Goal: Task Accomplishment & Management: Manage account settings

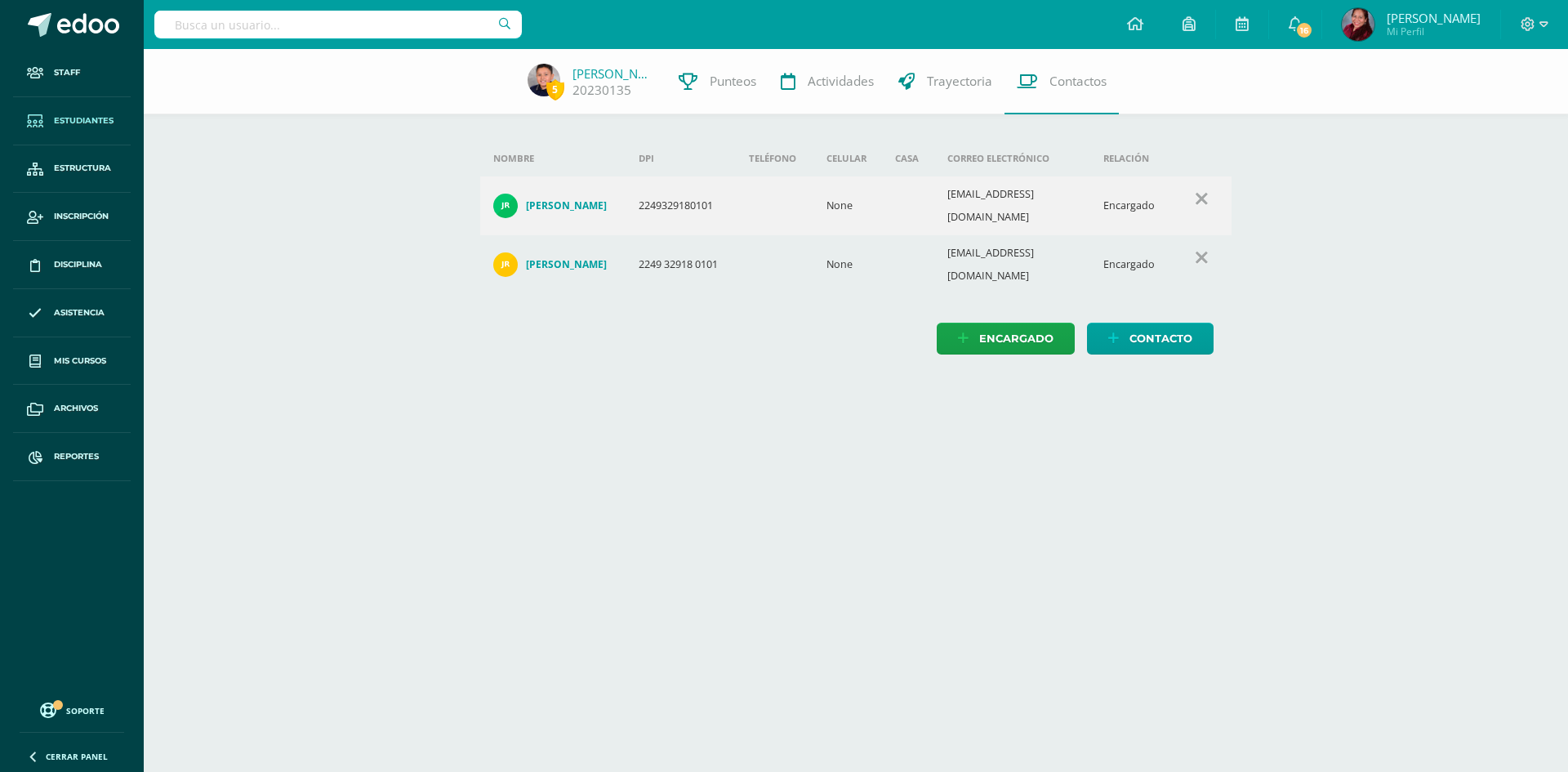
click at [87, 118] on span "Estudiantes" at bounding box center [84, 120] width 59 height 13
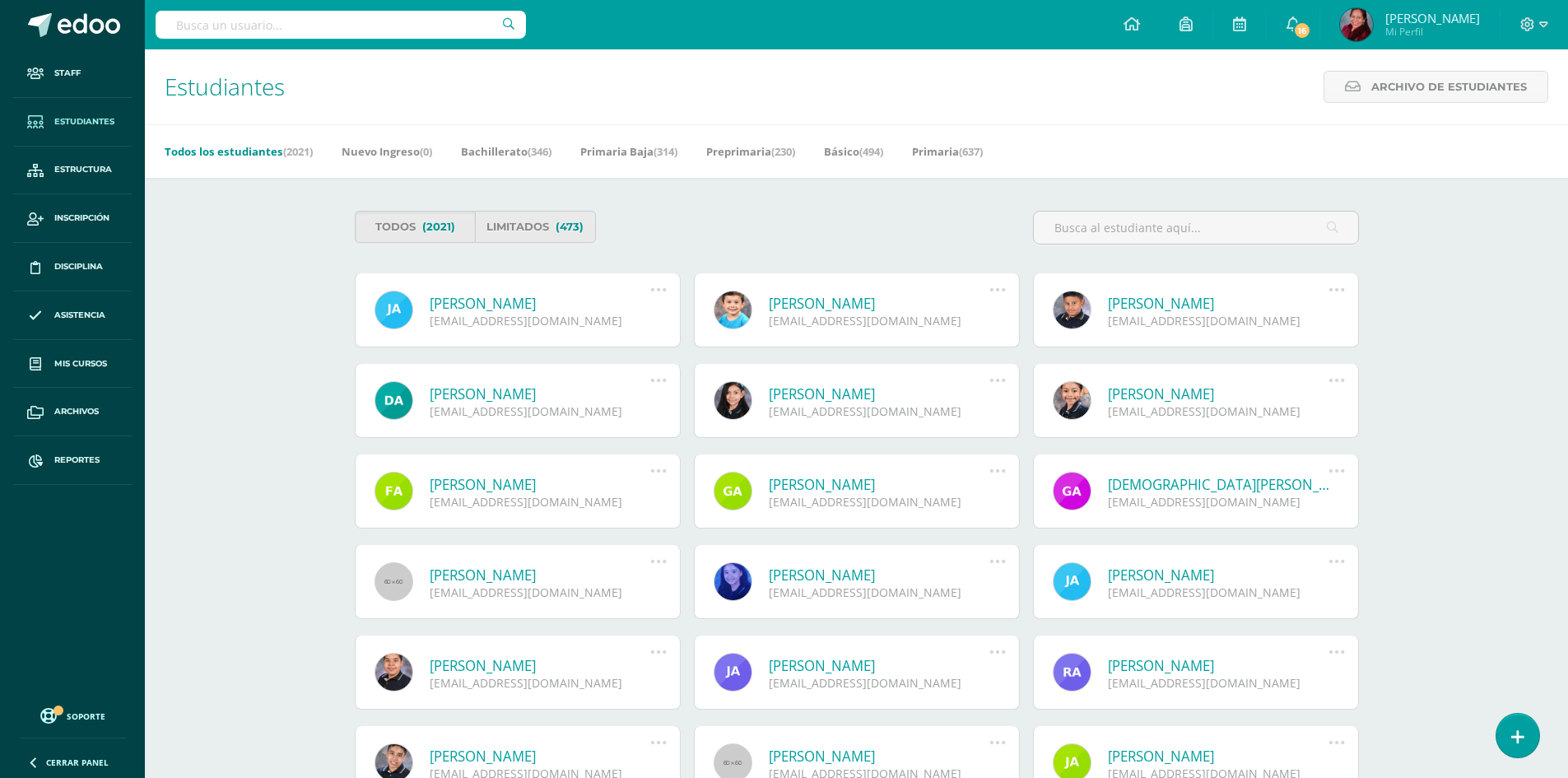
drag, startPoint x: 190, startPoint y: 280, endPoint x: 197, endPoint y: 275, distance: 8.6
click at [190, 280] on div "Estudiantes Archivo de Estudiantes Archivo de Estudiantes Acá podrás realizar u…" at bounding box center [857, 582] width 1424 height 1065
drag, startPoint x: 73, startPoint y: 121, endPoint x: 413, endPoint y: 348, distance: 408.8
click at [73, 121] on span "Estudiantes" at bounding box center [85, 121] width 60 height 13
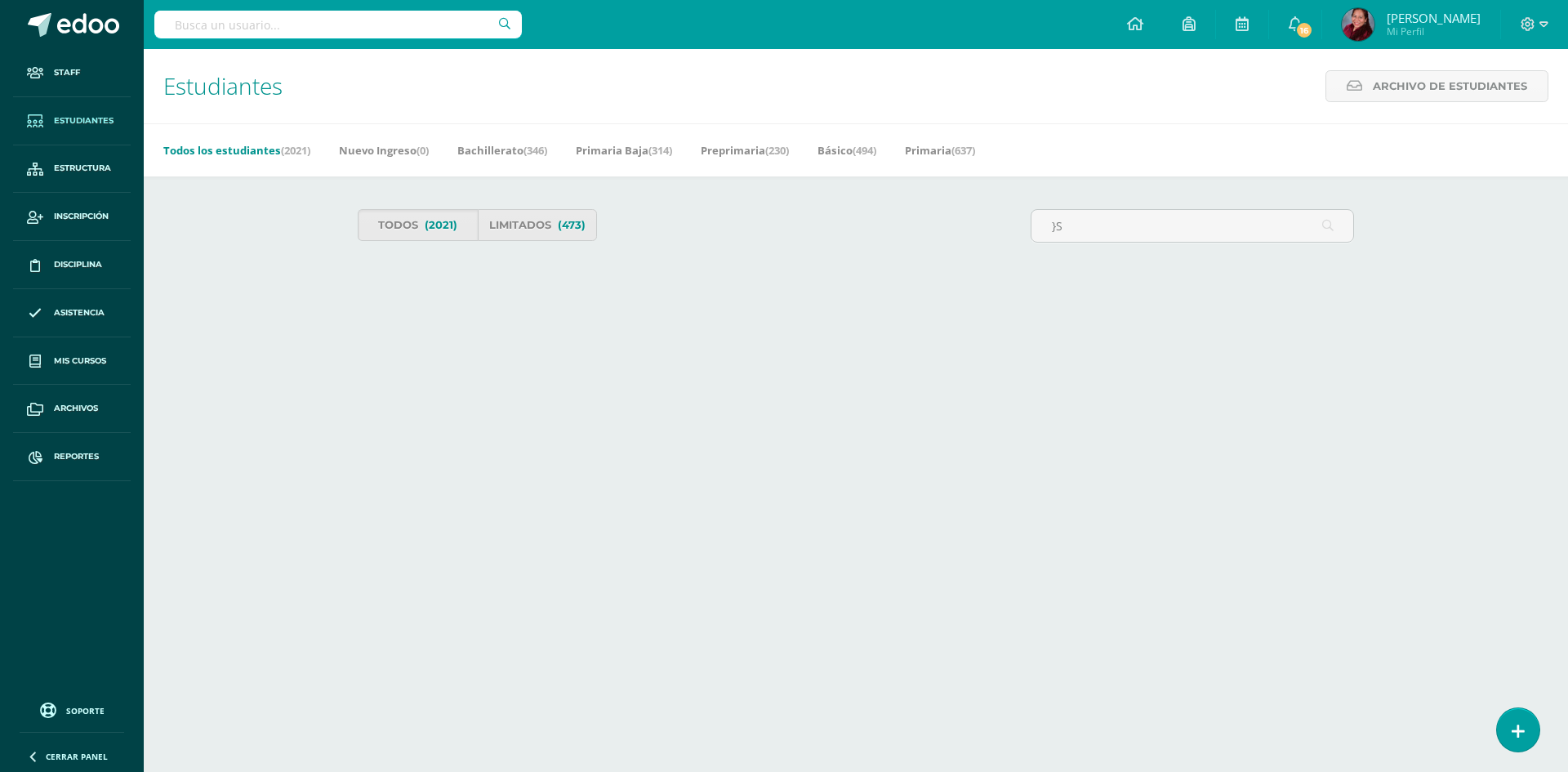
type input "}"
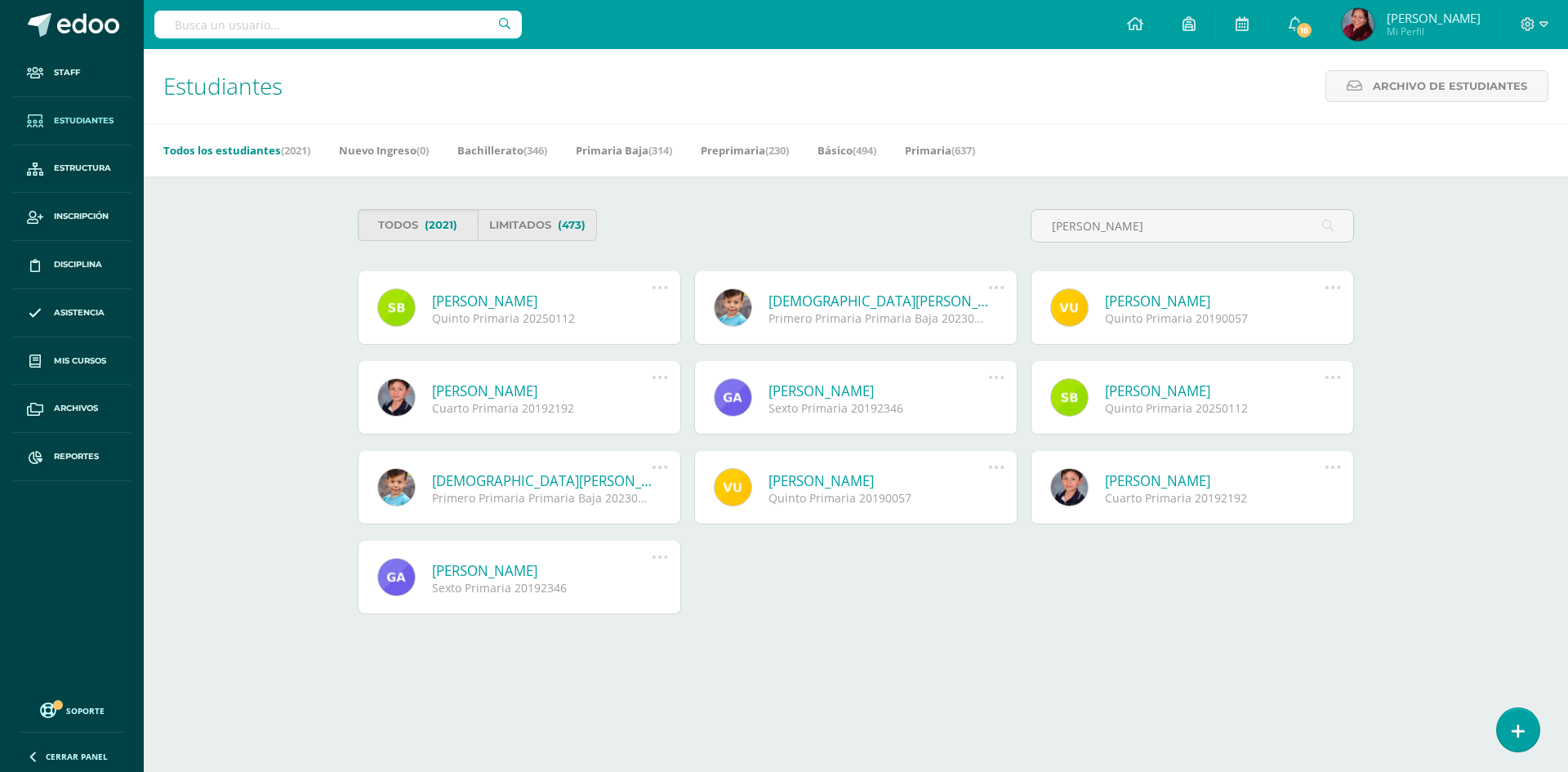
type input "[PERSON_NAME]"
click at [579, 304] on link "Sara Sofía Bautista Cortez" at bounding box center [541, 301] width 219 height 19
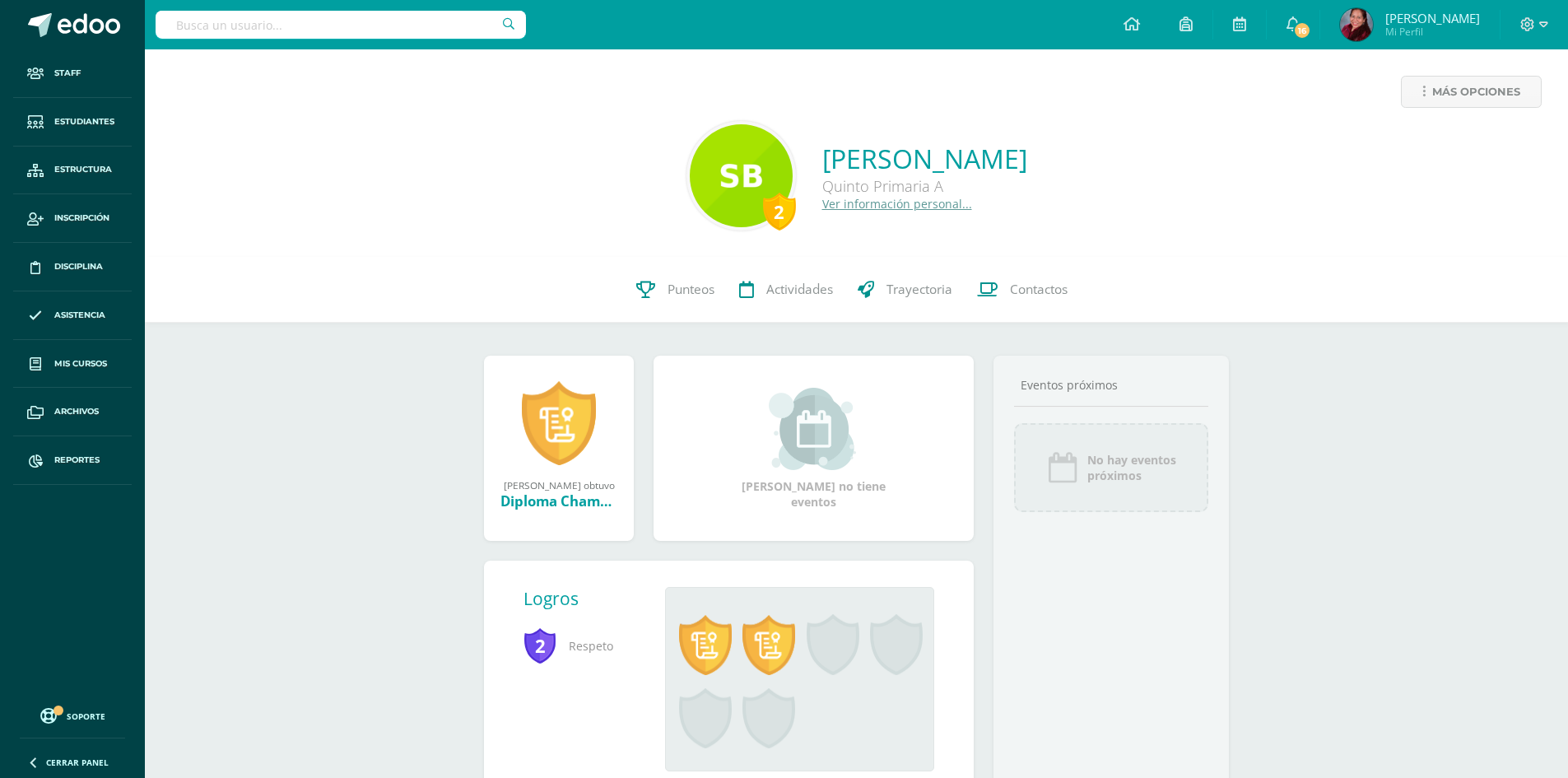
click at [825, 202] on link "Ver información personal..." at bounding box center [897, 203] width 149 height 15
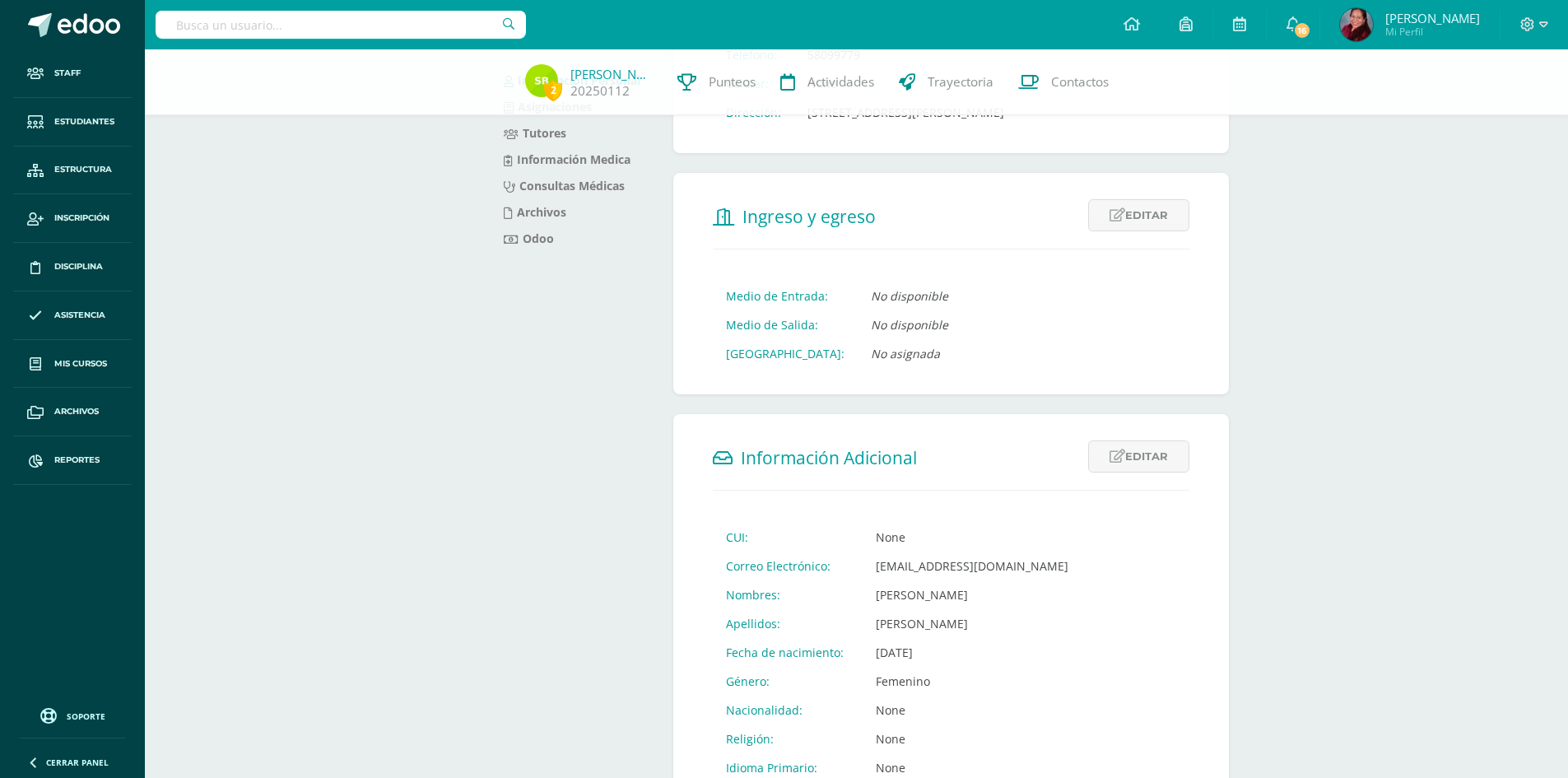
scroll to position [330, 0]
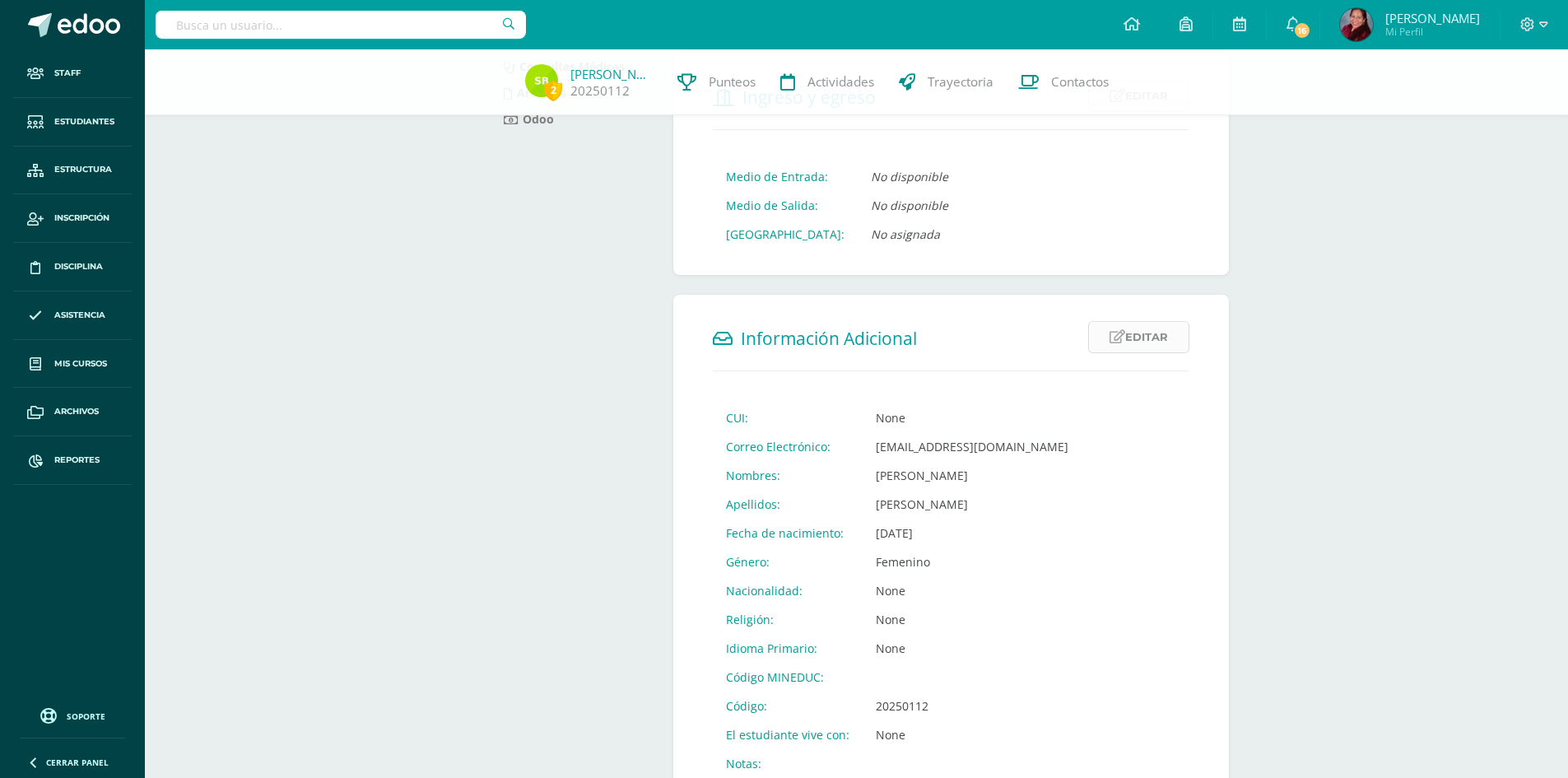
click at [1140, 336] on link "Editar" at bounding box center [1138, 337] width 102 height 32
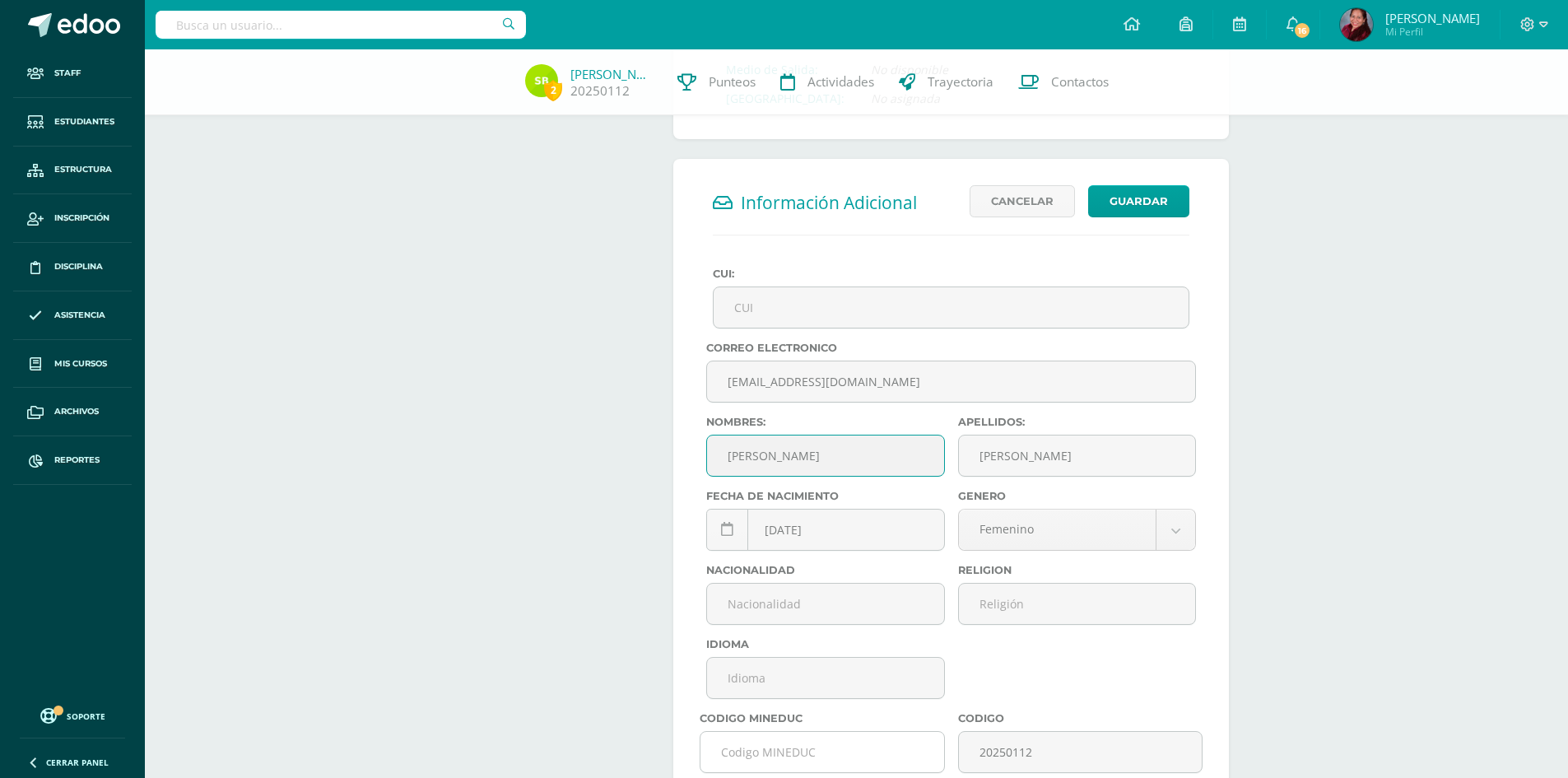
scroll to position [494, 0]
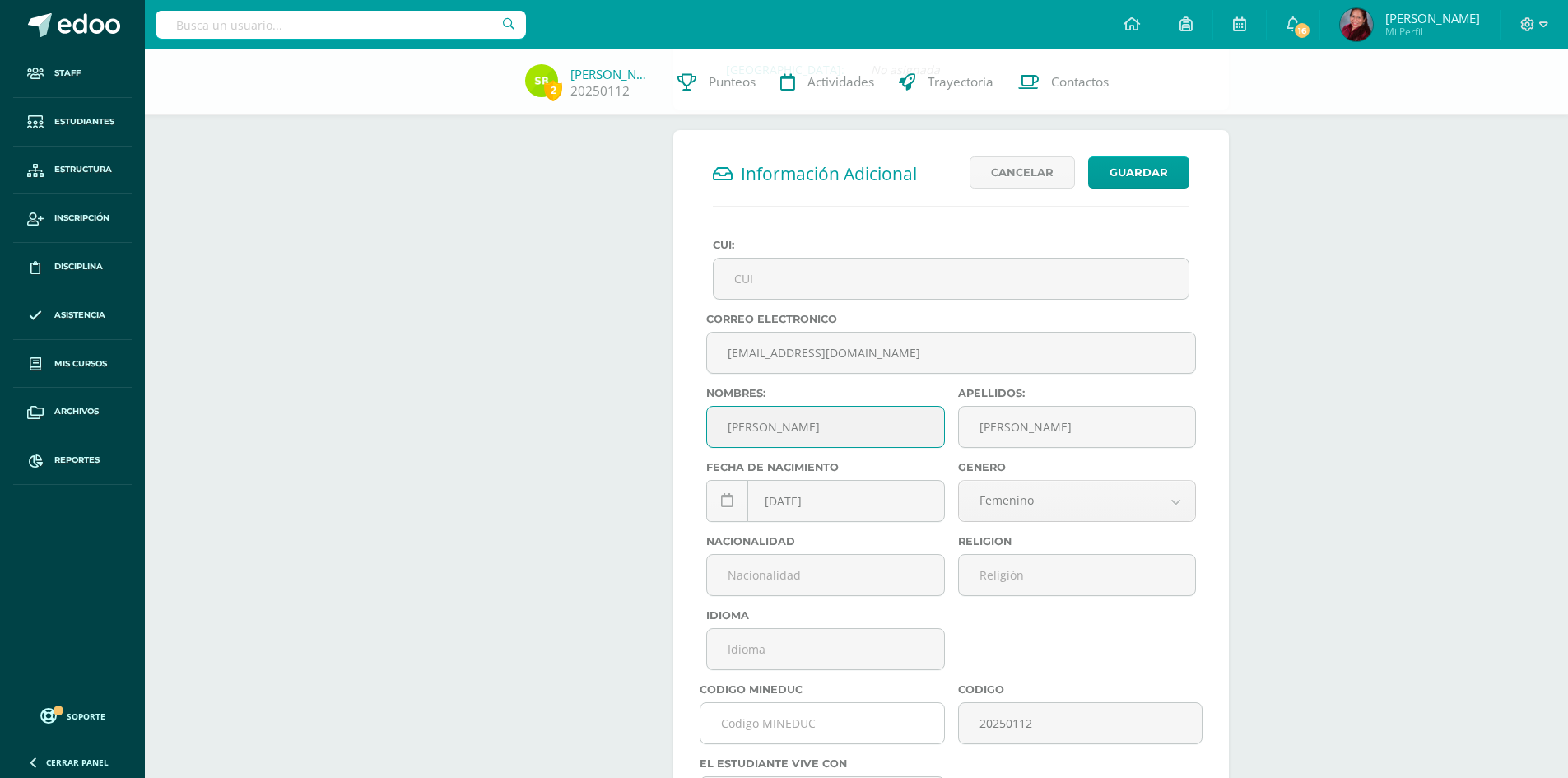
click at [789, 734] on input "text" at bounding box center [822, 722] width 243 height 40
paste input "J880ALN"
type input "J880ALN"
click at [813, 568] on input "text" at bounding box center [825, 575] width 237 height 40
type input "guatemalteca"
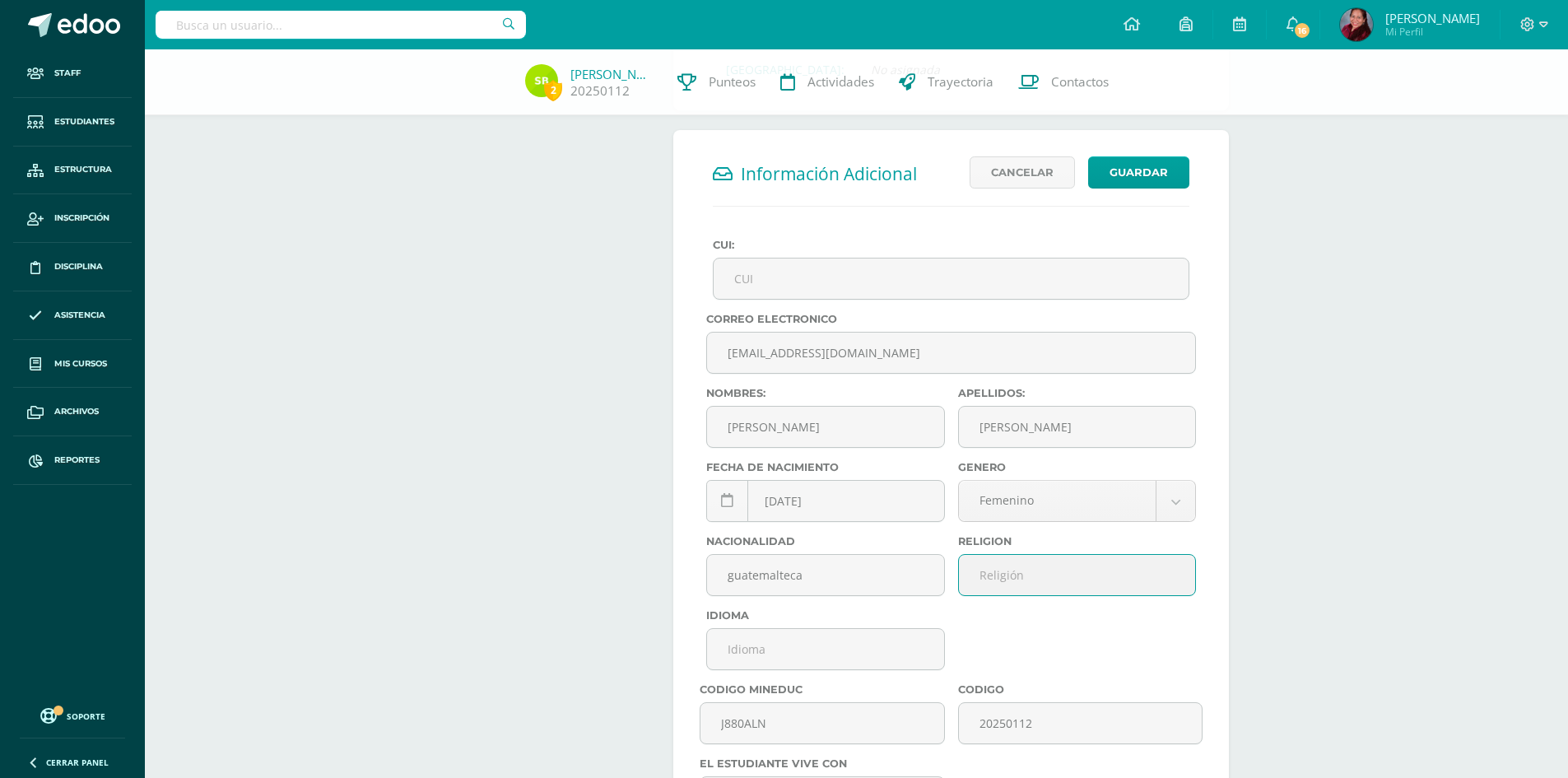
click at [1009, 567] on input "text" at bounding box center [1077, 575] width 237 height 40
type input "Católica"
click at [842, 650] on input "text" at bounding box center [825, 648] width 237 height 40
type input "español"
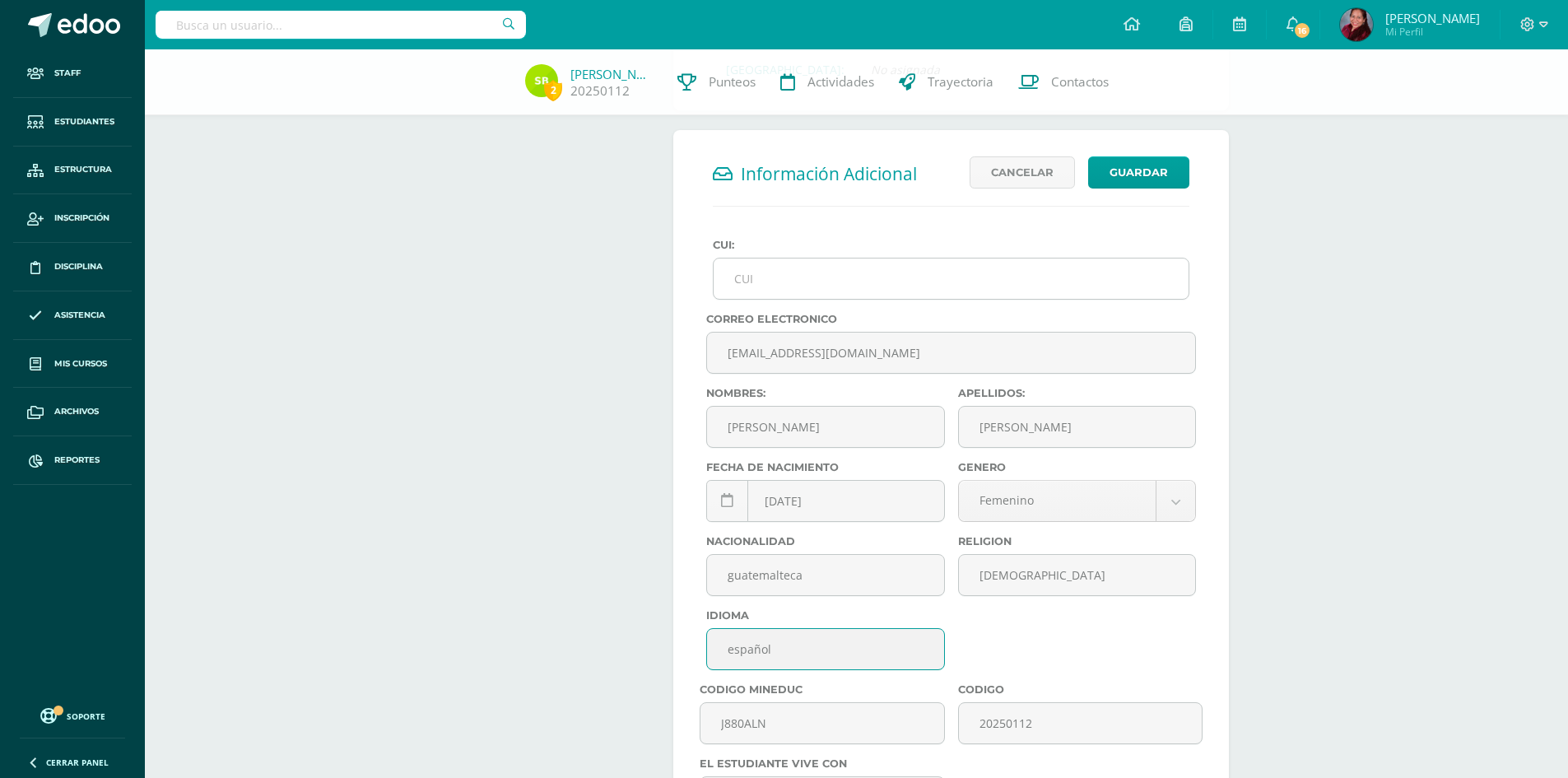
click at [795, 287] on input "CUI:" at bounding box center [951, 278] width 475 height 40
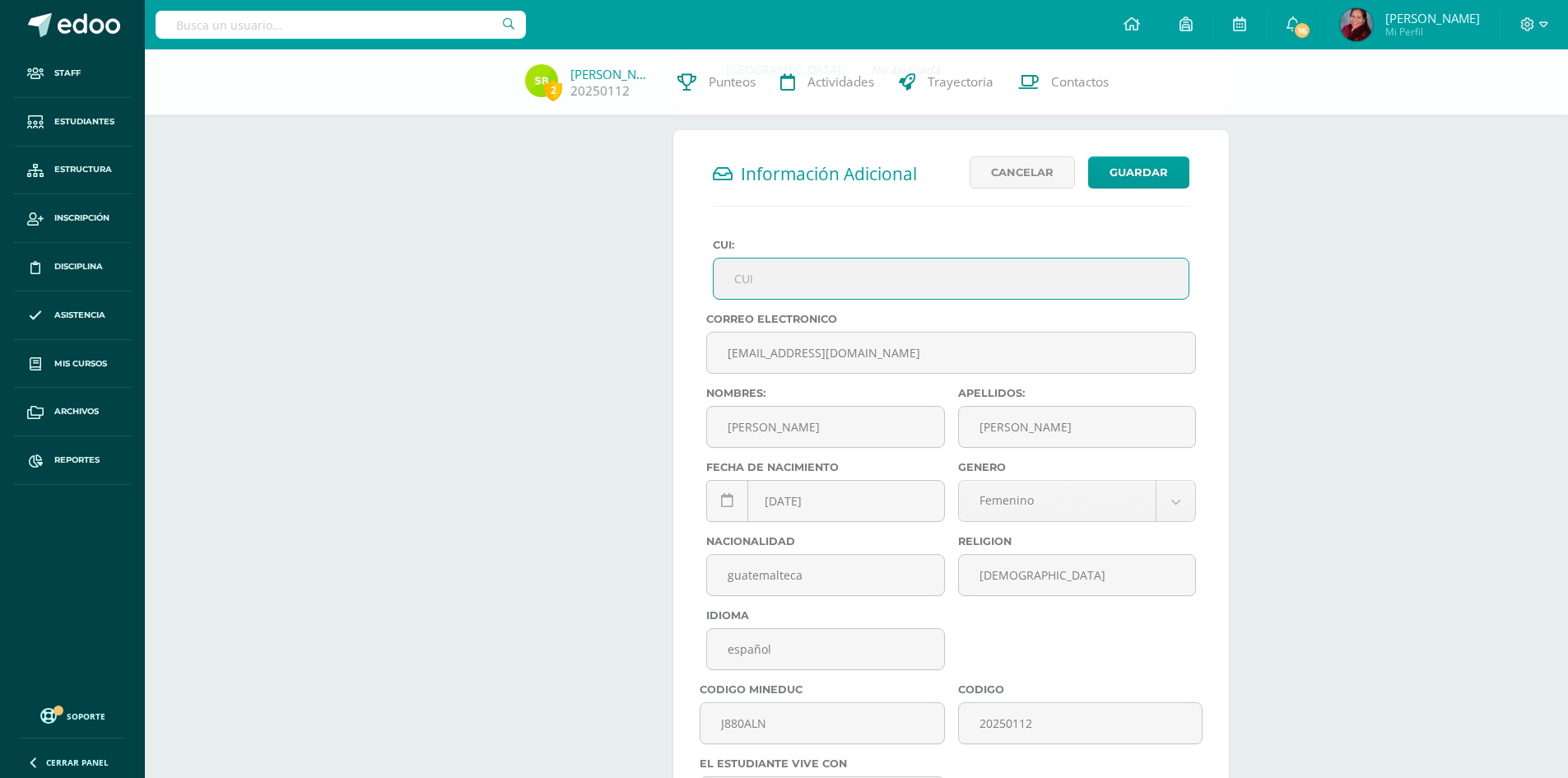
paste input "2765414130101"
click at [796, 284] on input "2765414130101" at bounding box center [951, 278] width 475 height 40
paste input "2765414130101"
click at [758, 280] on input "276541413 27654141301010101" at bounding box center [951, 278] width 475 height 40
drag, startPoint x: 737, startPoint y: 278, endPoint x: 783, endPoint y: 278, distance: 46.0
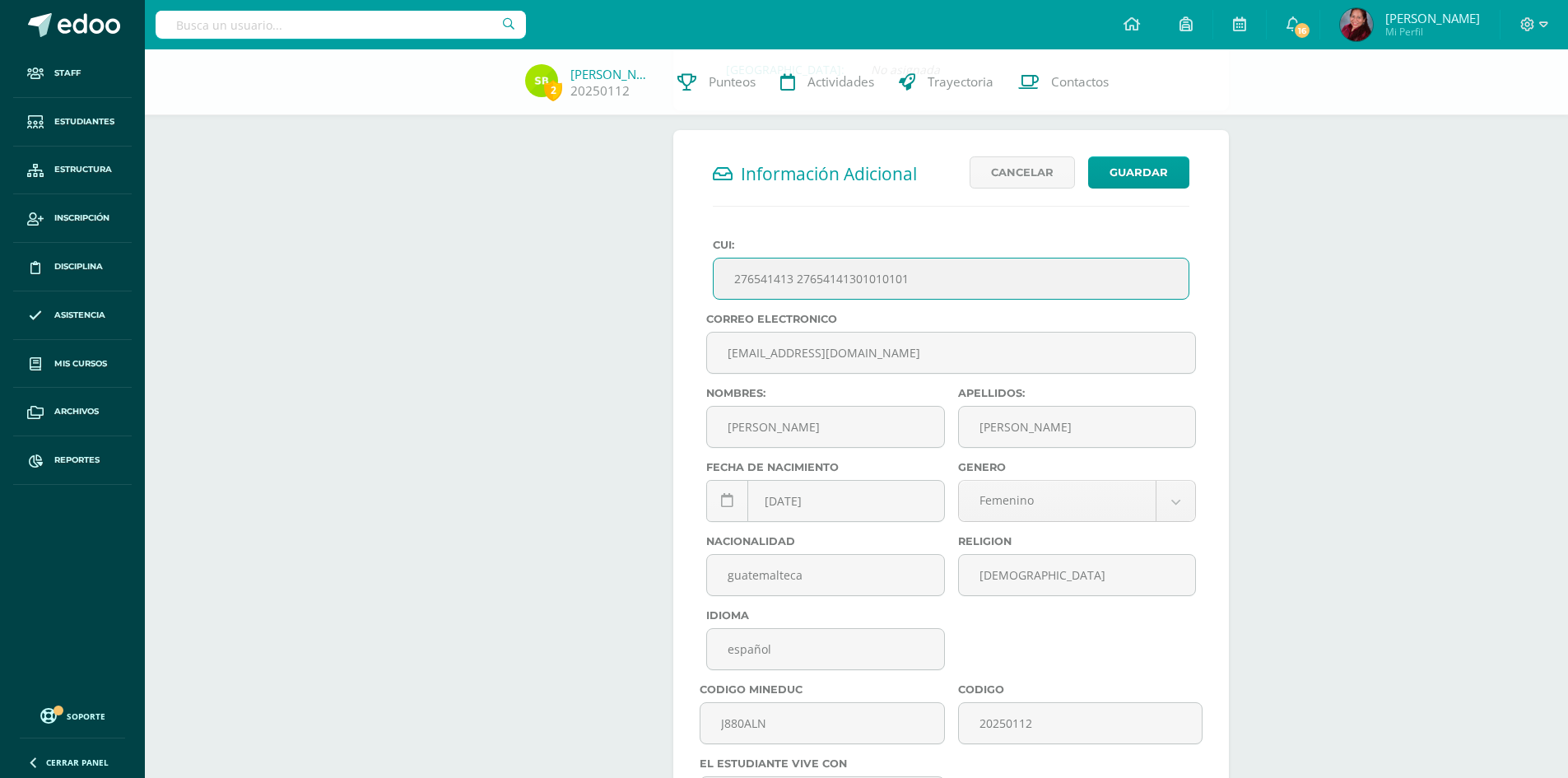
click at [783, 278] on input "276541413 27654141301010101" at bounding box center [951, 278] width 475 height 40
paste input "2765414130101"
type input "276541413010113 27654141301010101"
drag, startPoint x: 959, startPoint y: 272, endPoint x: 675, endPoint y: 236, distance: 286.3
click at [676, 233] on form "Información Adicional Editar Cancelar Guardar CUI: None Correo Electrónico: 202…" at bounding box center [951, 551] width 556 height 842
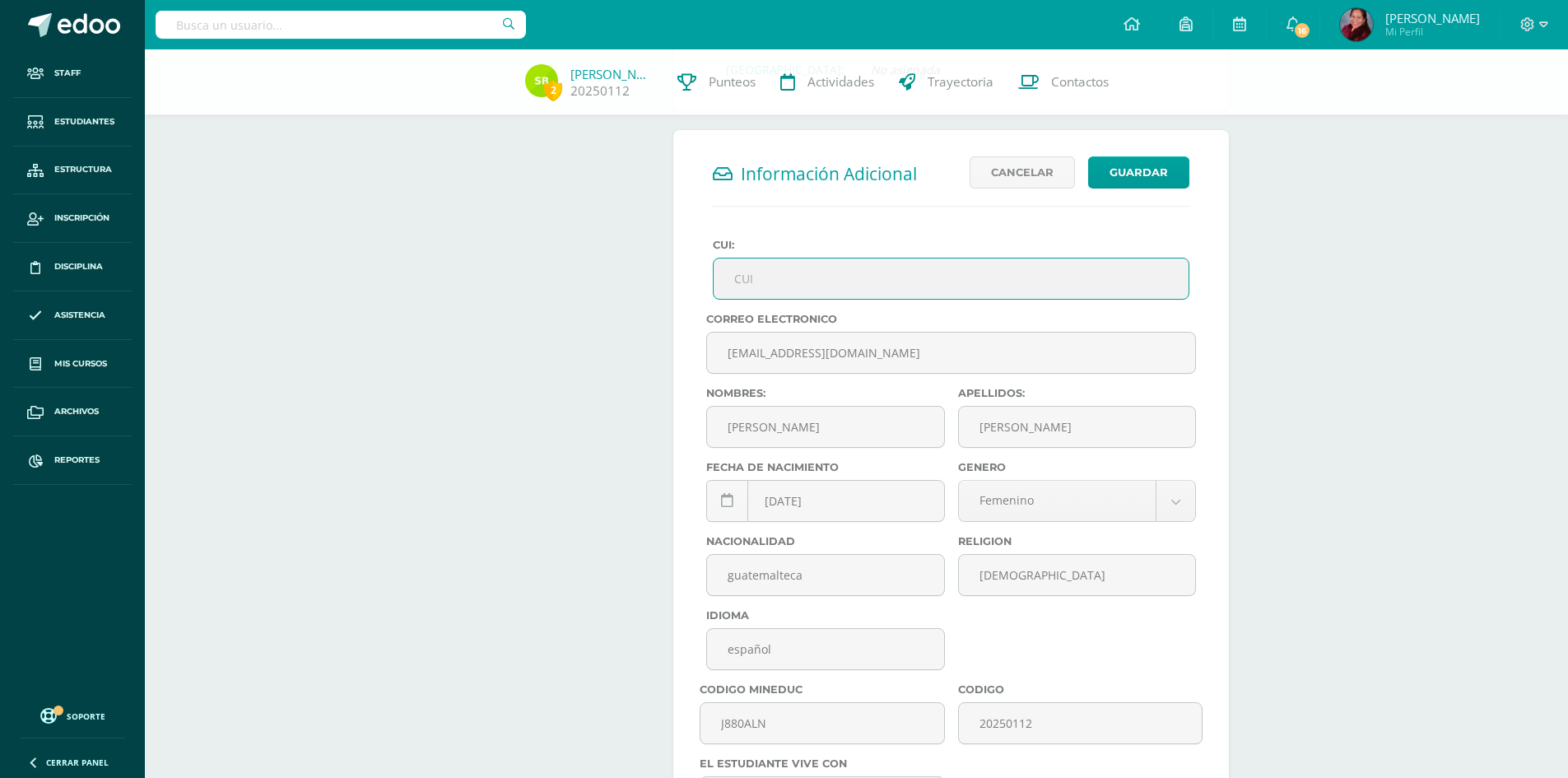
paste input "2765414130101"
type input "2765414130101"
click at [1146, 176] on button "Guardar" at bounding box center [1138, 173] width 102 height 32
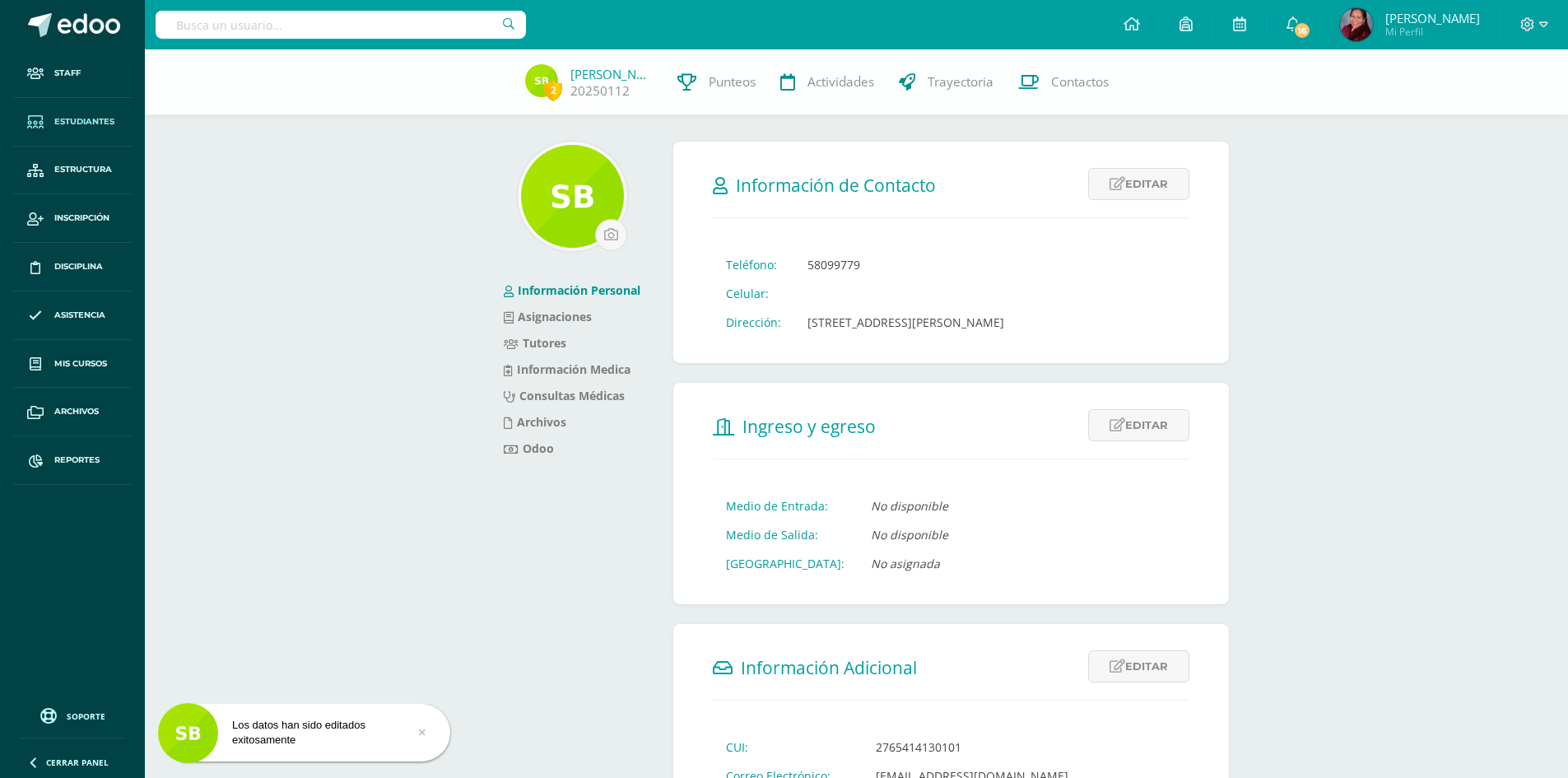
click at [78, 121] on span "Estudiantes" at bounding box center [85, 121] width 60 height 13
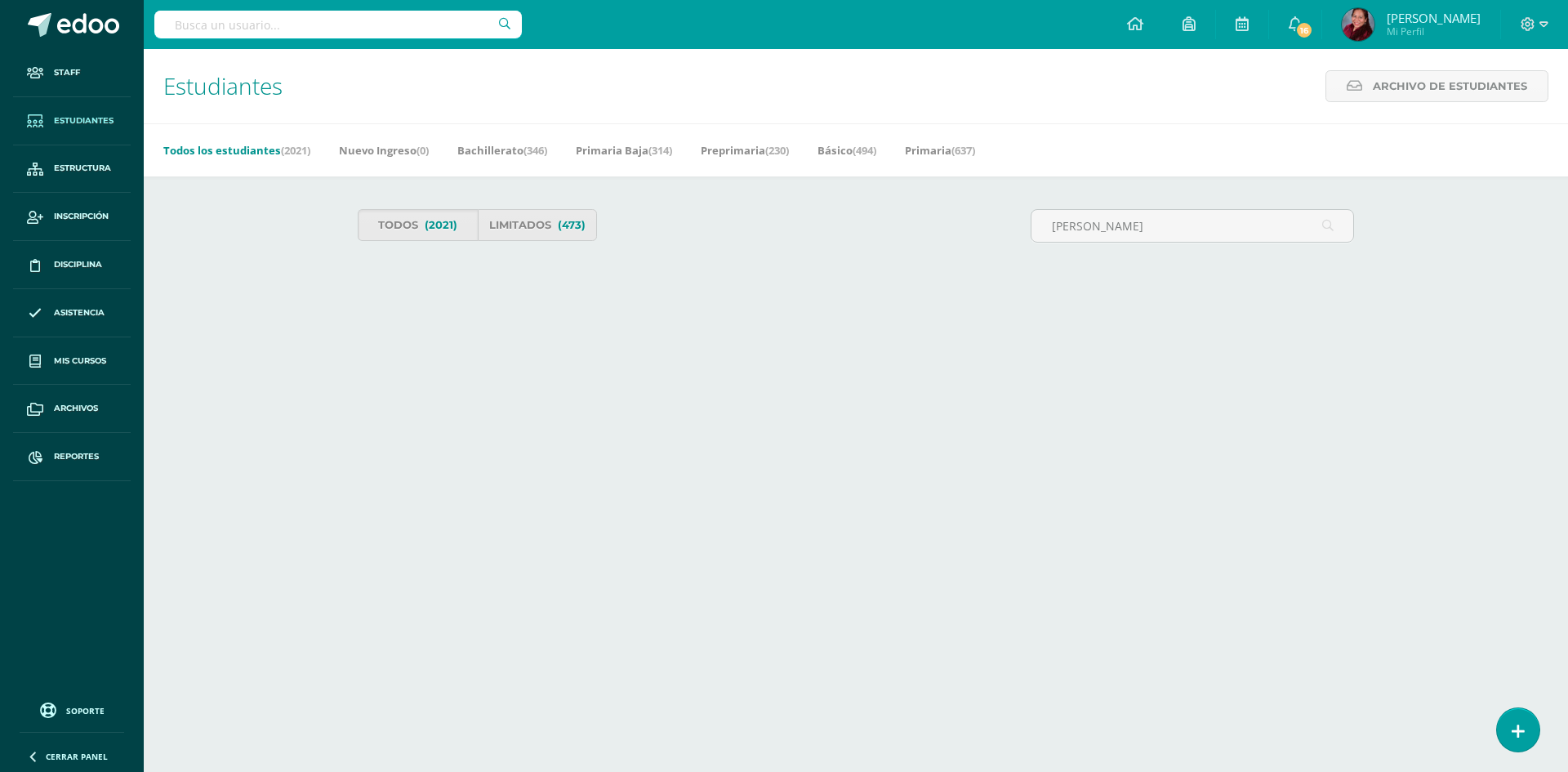
type input "hector cruz"
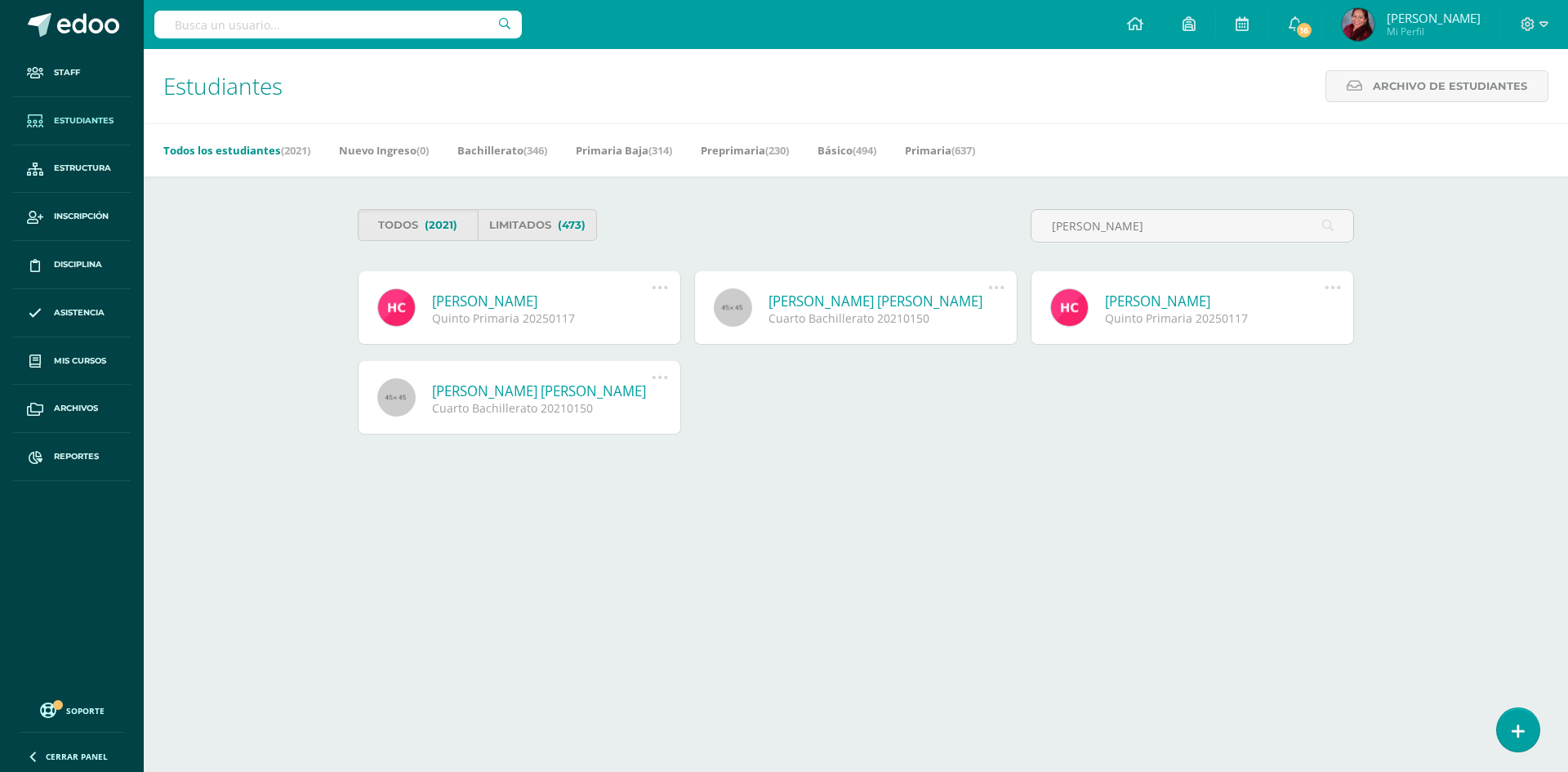
click at [557, 304] on link "Héctor David Cruz Galindo" at bounding box center [541, 301] width 219 height 19
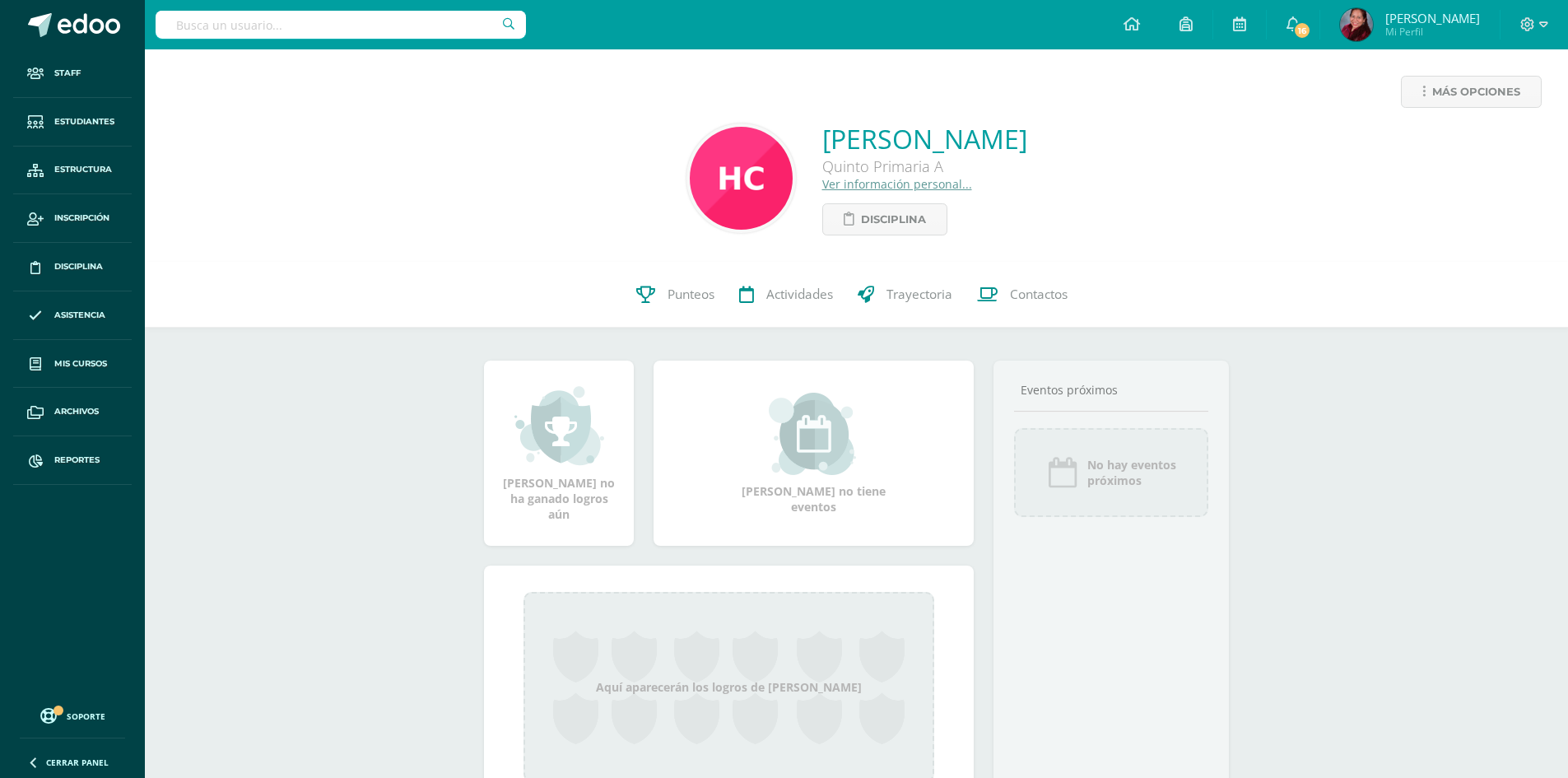
click at [859, 178] on link "Ver información personal..." at bounding box center [897, 184] width 149 height 15
click at [863, 189] on link "Ver información personal..." at bounding box center [897, 184] width 149 height 15
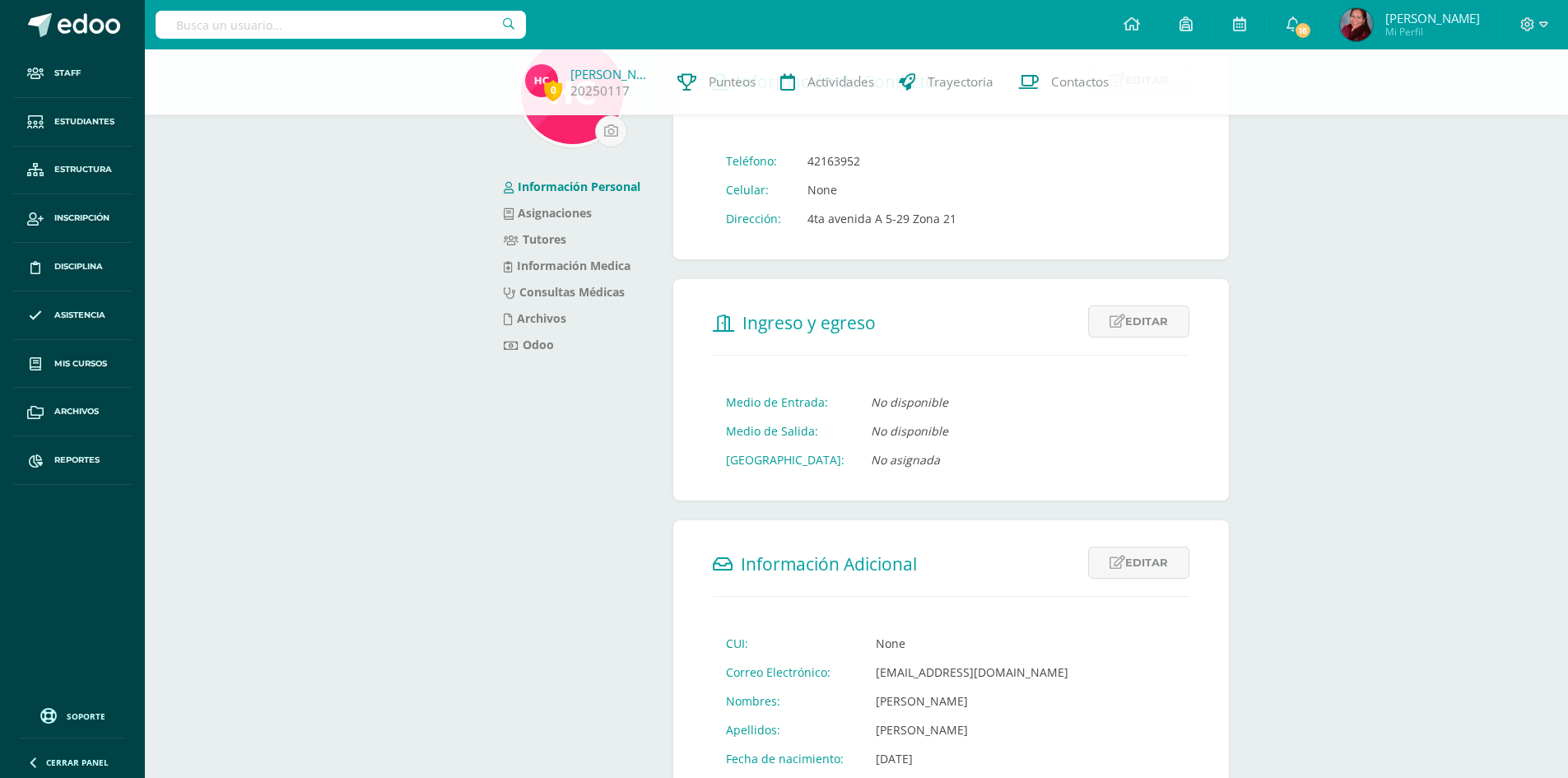
scroll to position [165, 0]
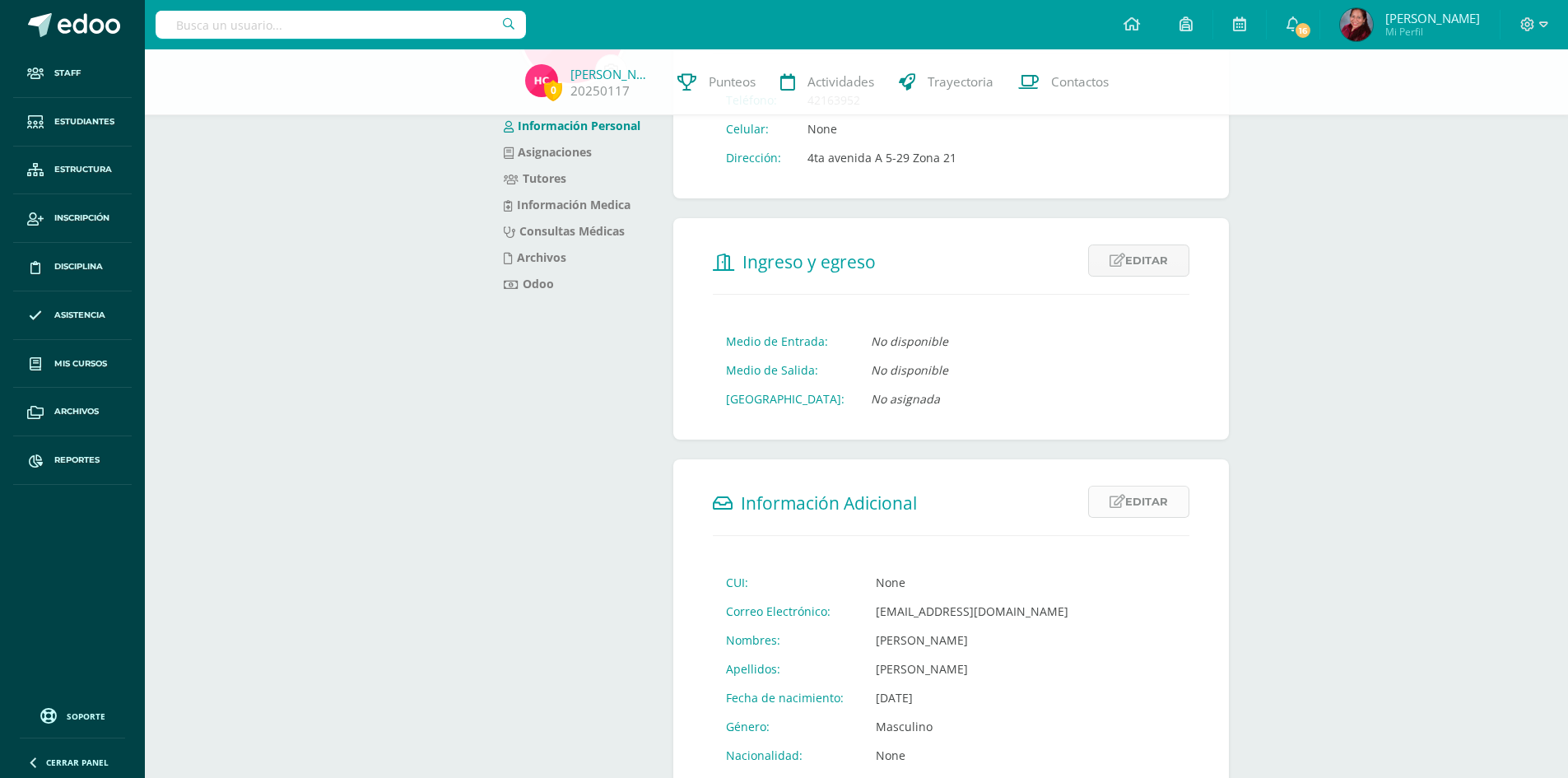
click at [1167, 505] on link "Editar" at bounding box center [1138, 502] width 102 height 32
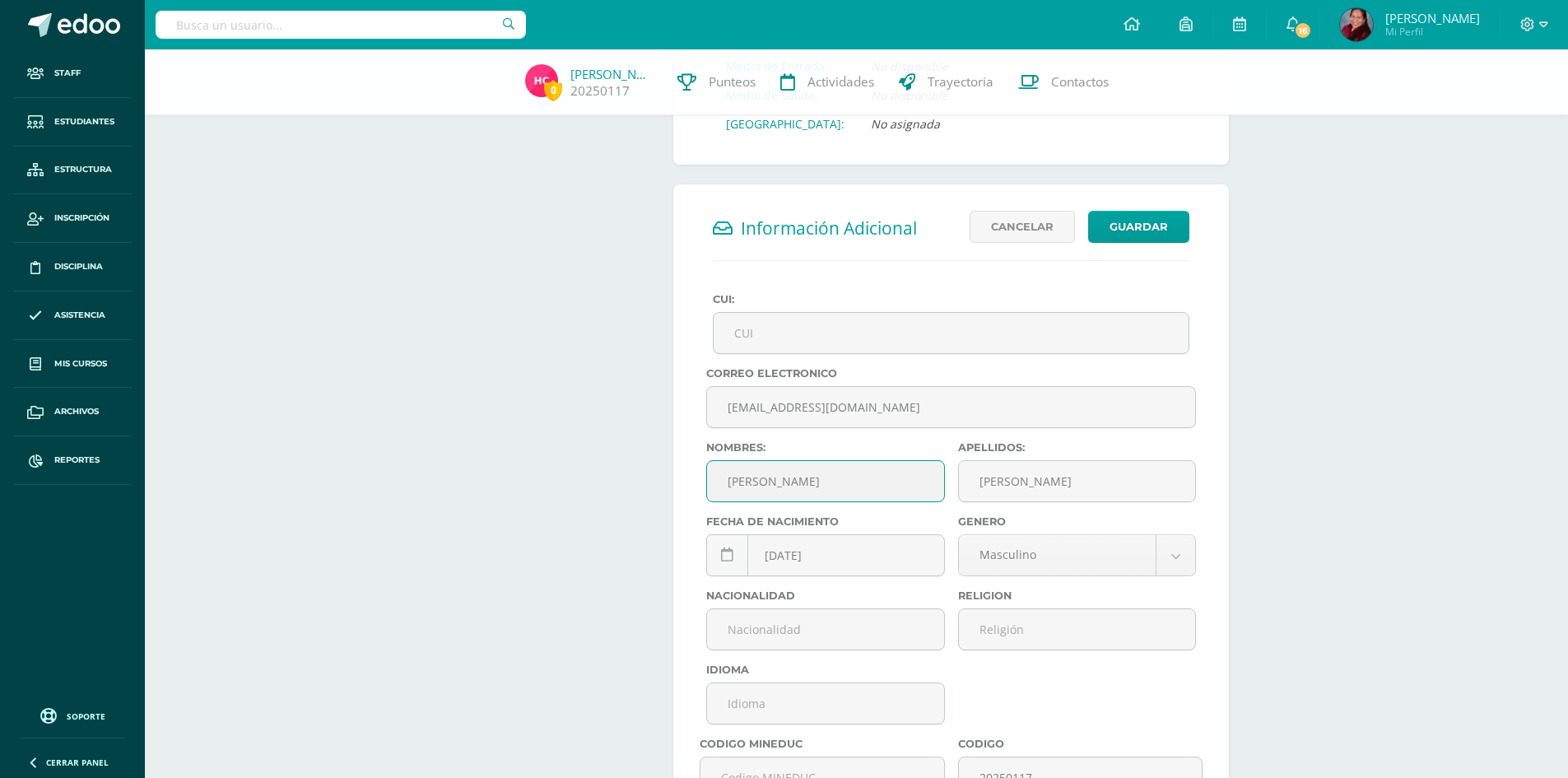
scroll to position [658, 0]
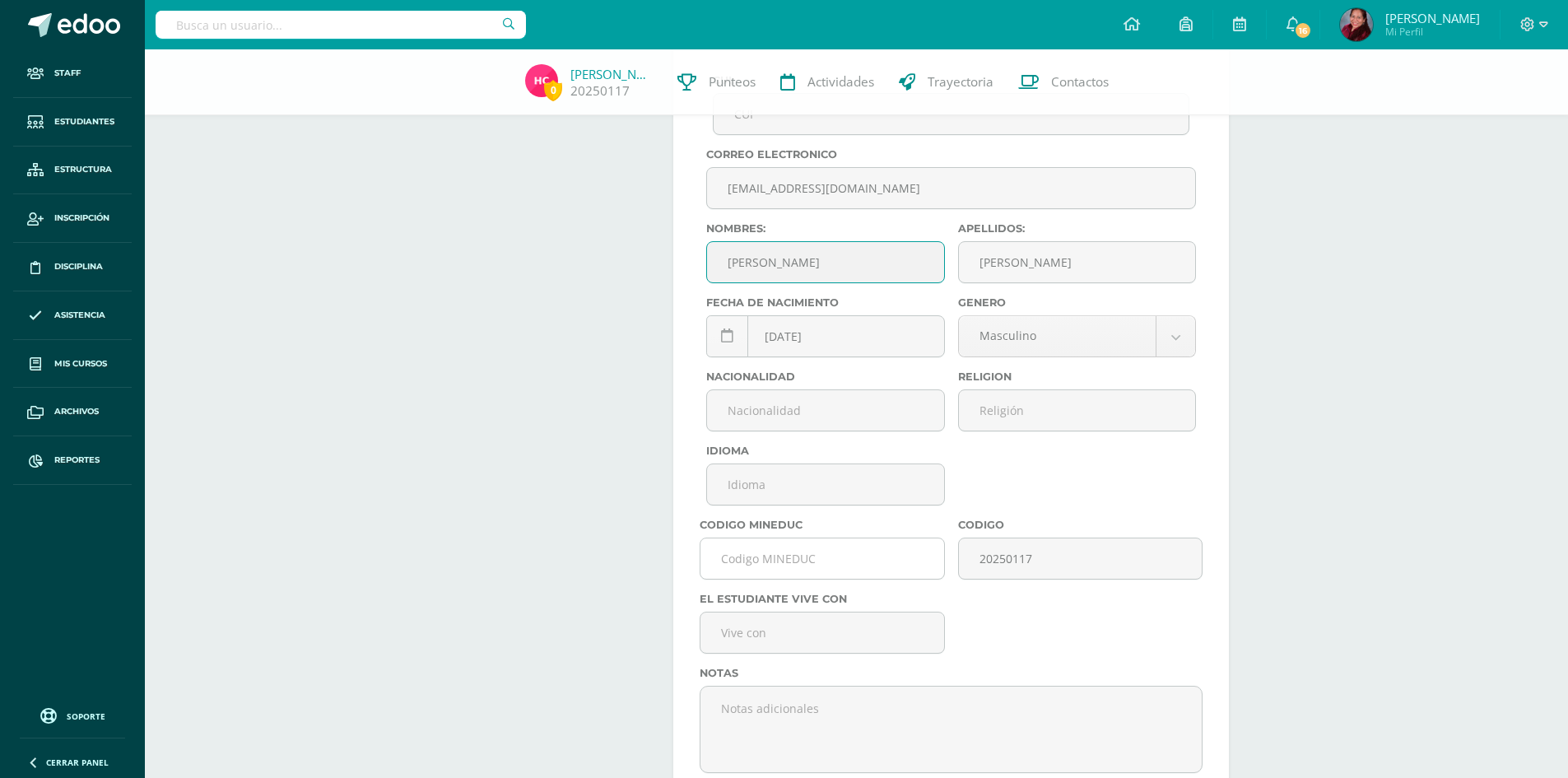
click at [849, 568] on input "text" at bounding box center [822, 558] width 243 height 40
paste input "K701ZHE"
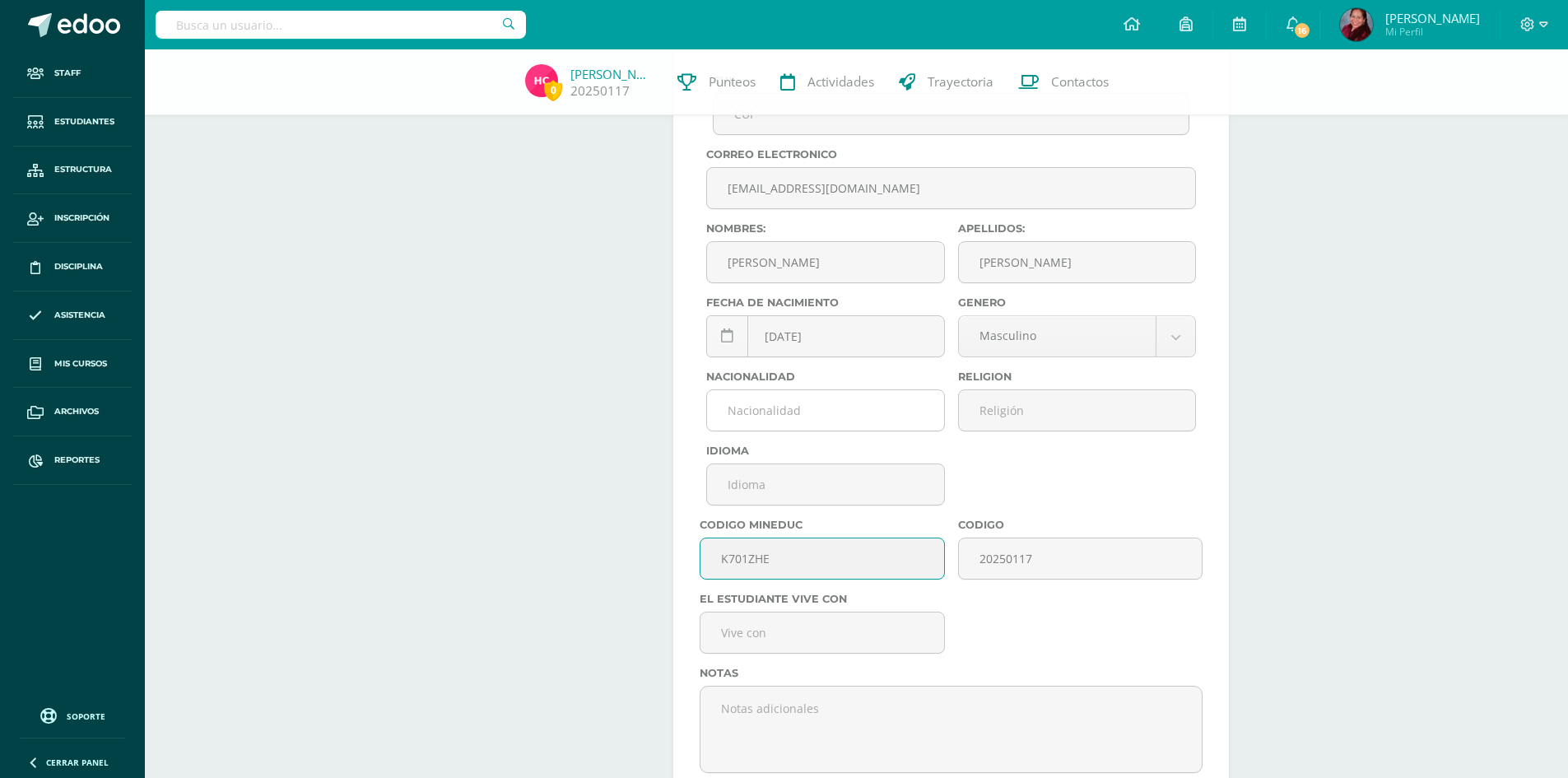
type input "K701ZHE"
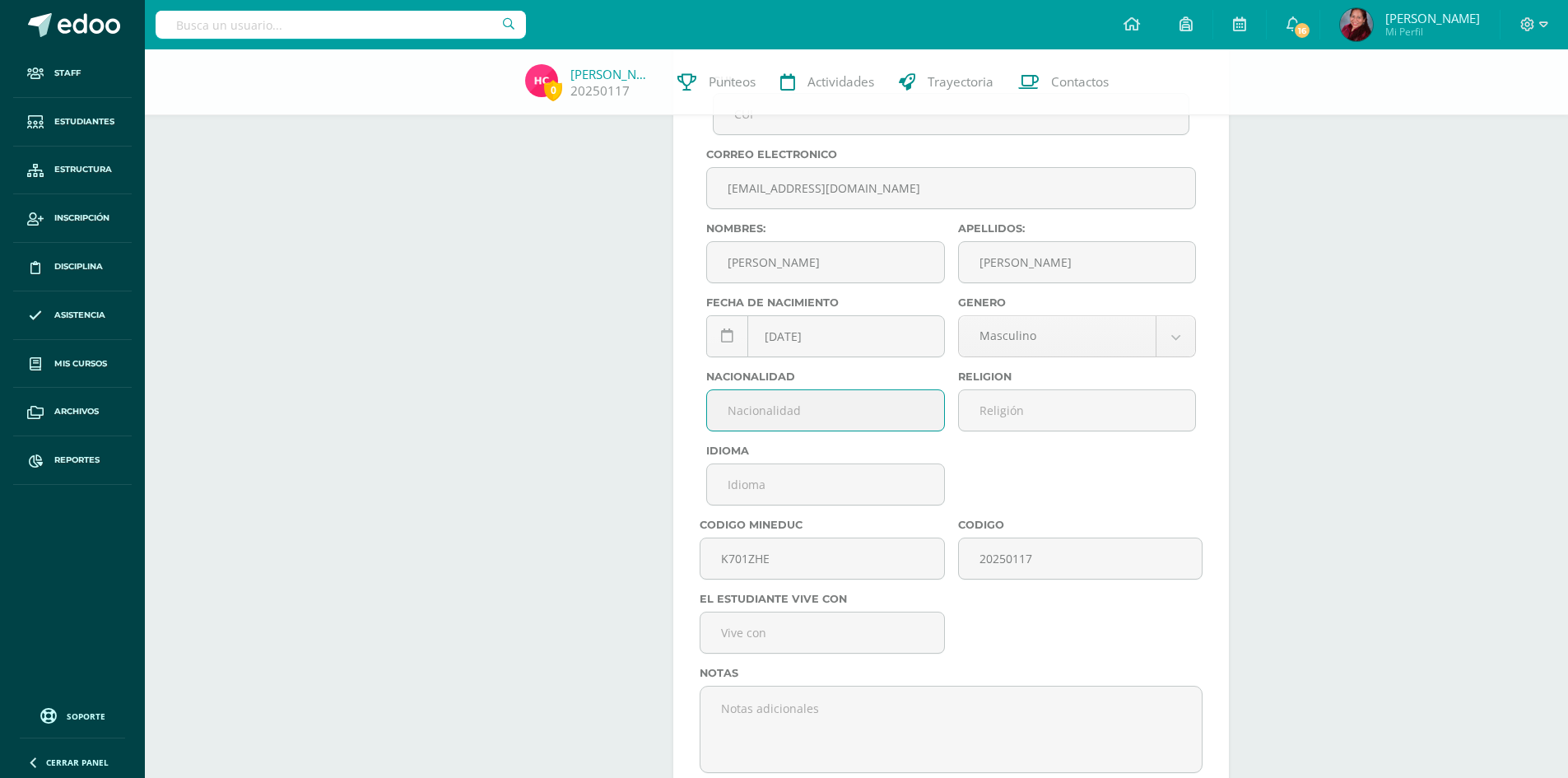
click at [819, 417] on input "text" at bounding box center [825, 410] width 237 height 40
type input "guatemalteca"
click at [1015, 410] on input "text" at bounding box center [1077, 410] width 237 height 40
type input "[DEMOGRAPHIC_DATA]"
click at [823, 475] on input "text" at bounding box center [825, 484] width 237 height 40
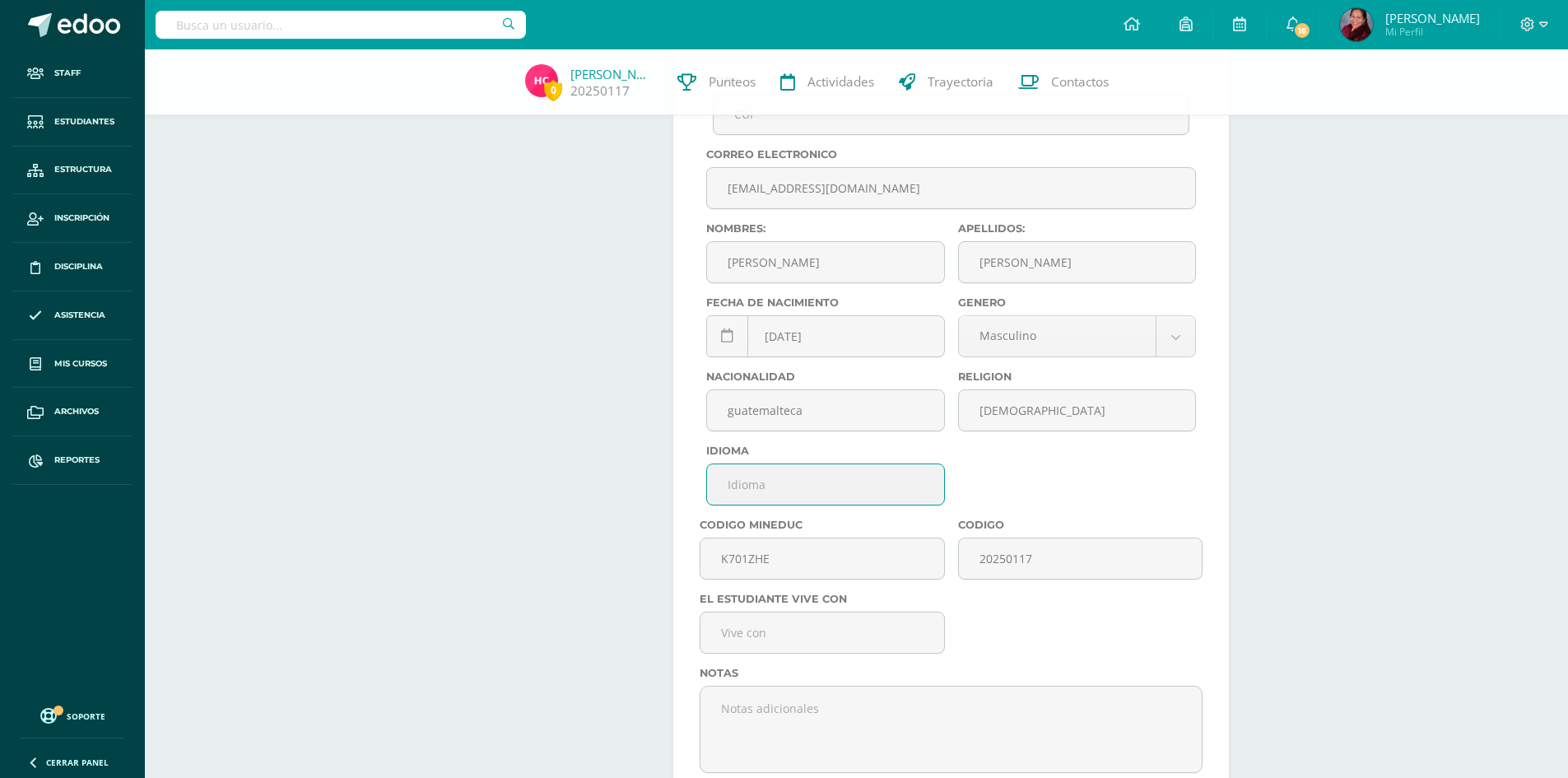
type input "español"
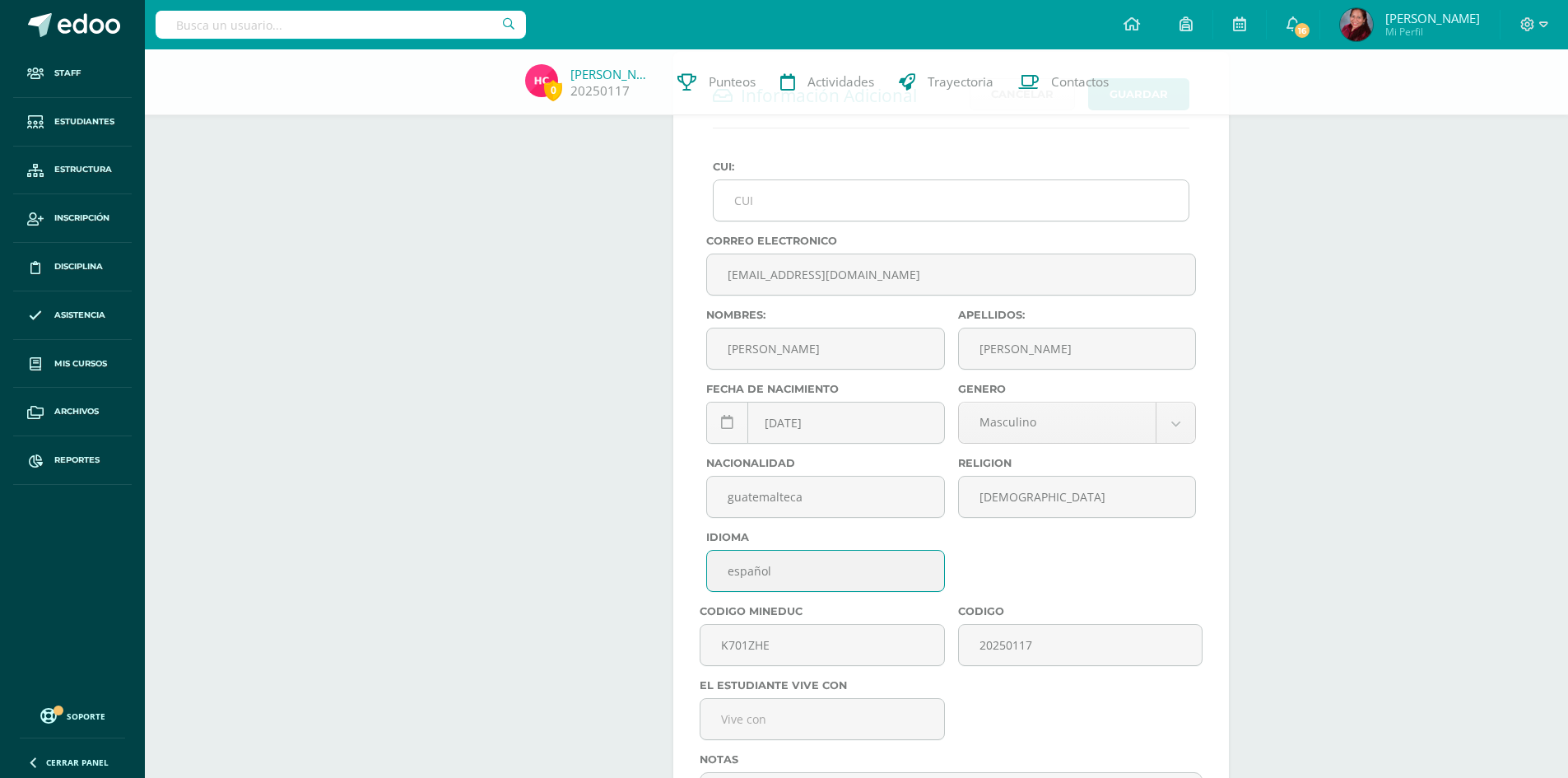
scroll to position [412, 0]
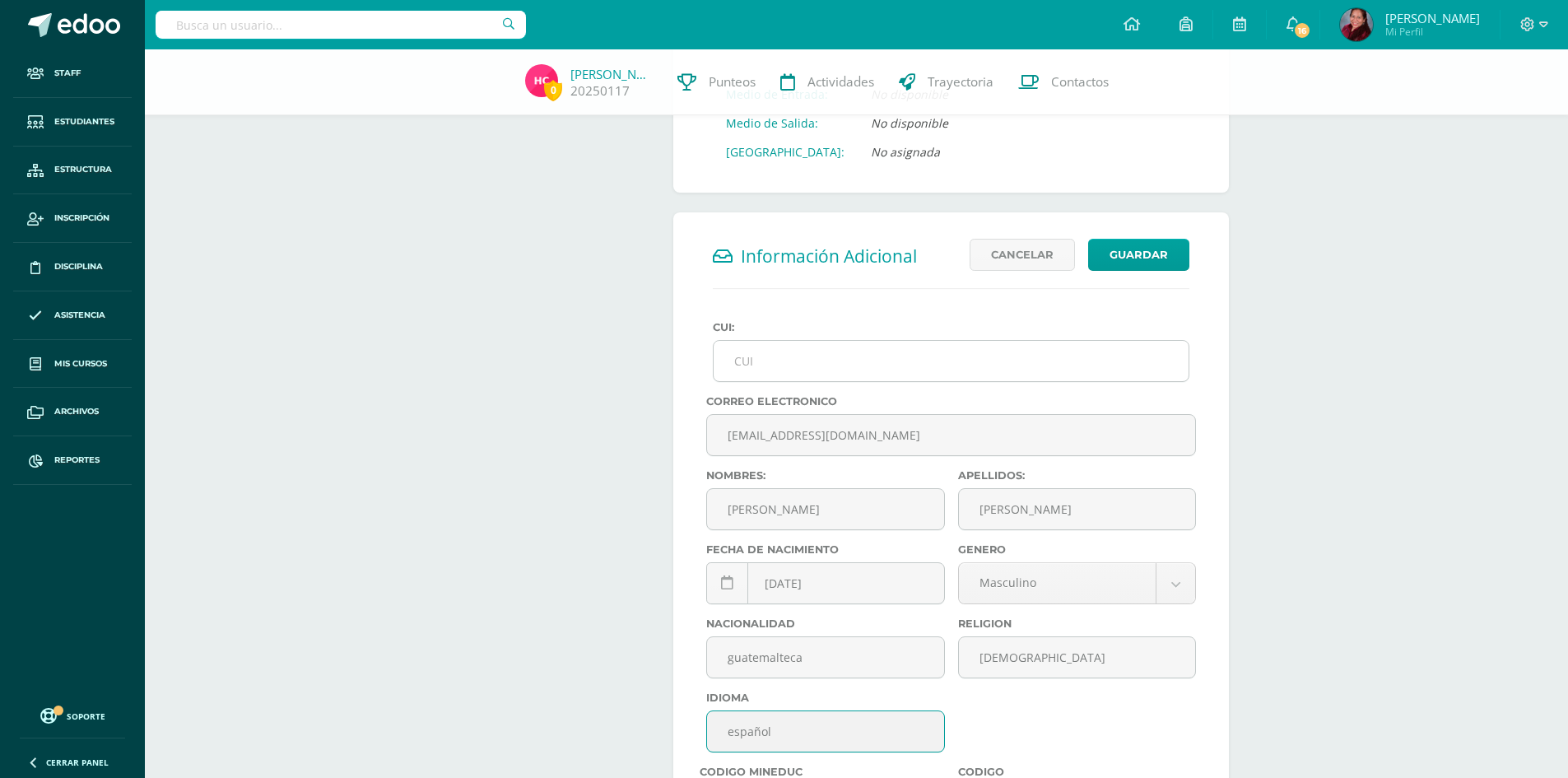
click at [848, 371] on input "CUI:" at bounding box center [951, 360] width 475 height 40
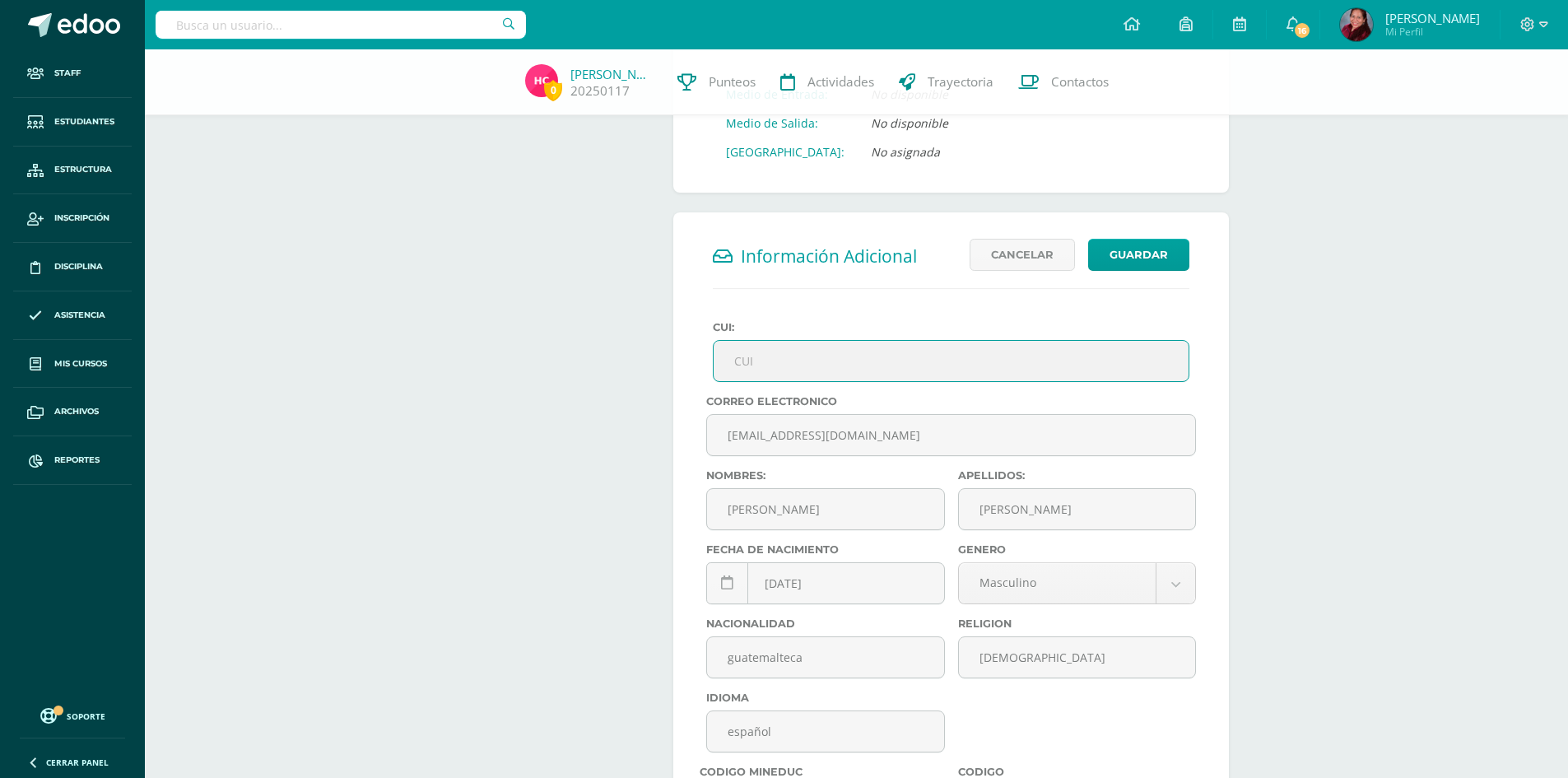
paste input "2749183900101"
type input "2749183900101"
click at [1156, 240] on button "Guardar" at bounding box center [1138, 255] width 102 height 32
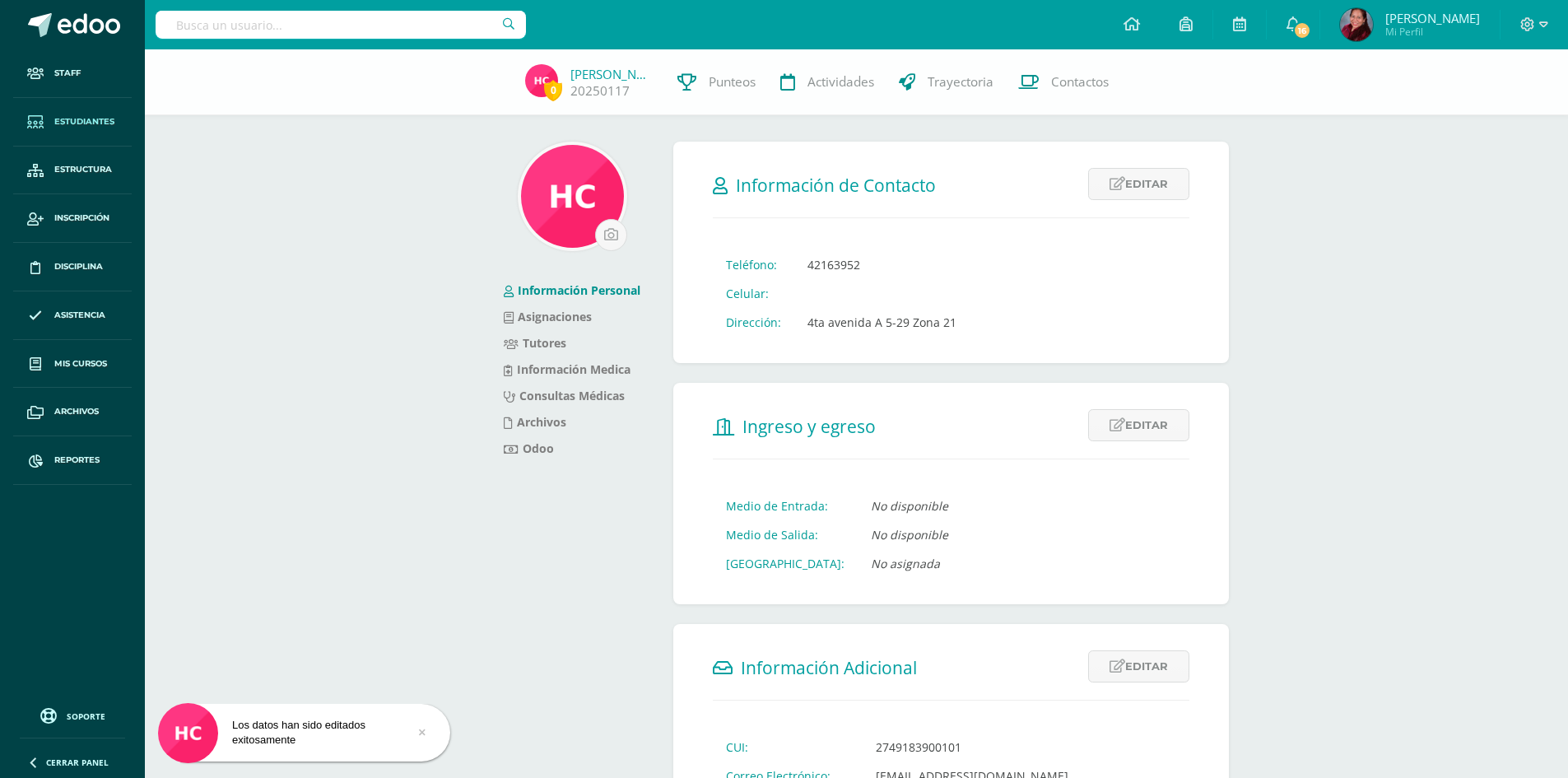
click at [84, 121] on span "Estudiantes" at bounding box center [85, 121] width 60 height 13
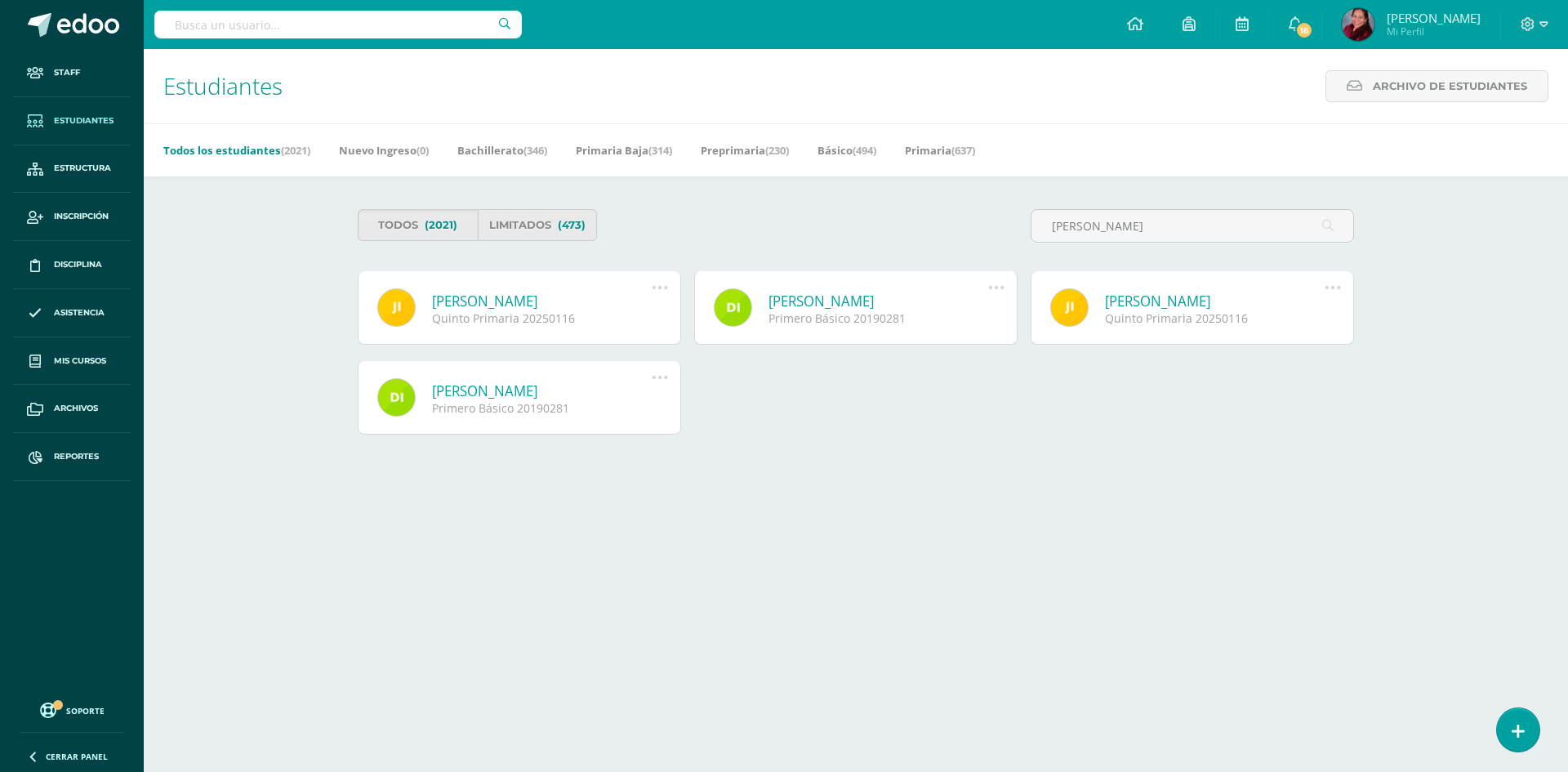
type input "Javier Ixcot"
click at [562, 301] on link "Javier Alexander Ixcot Martínez" at bounding box center [541, 301] width 219 height 19
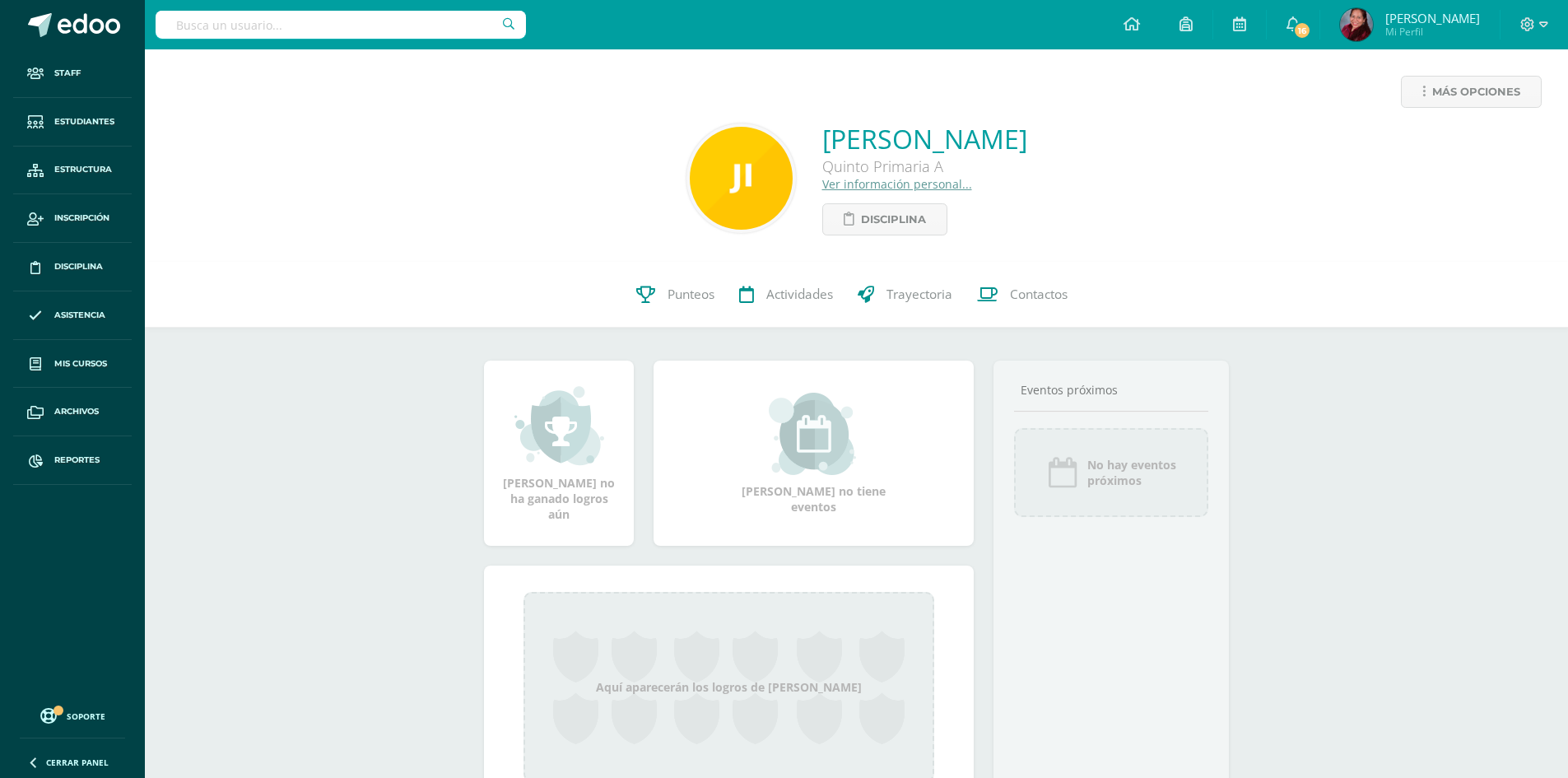
click at [836, 181] on link "Ver información personal..." at bounding box center [897, 184] width 149 height 15
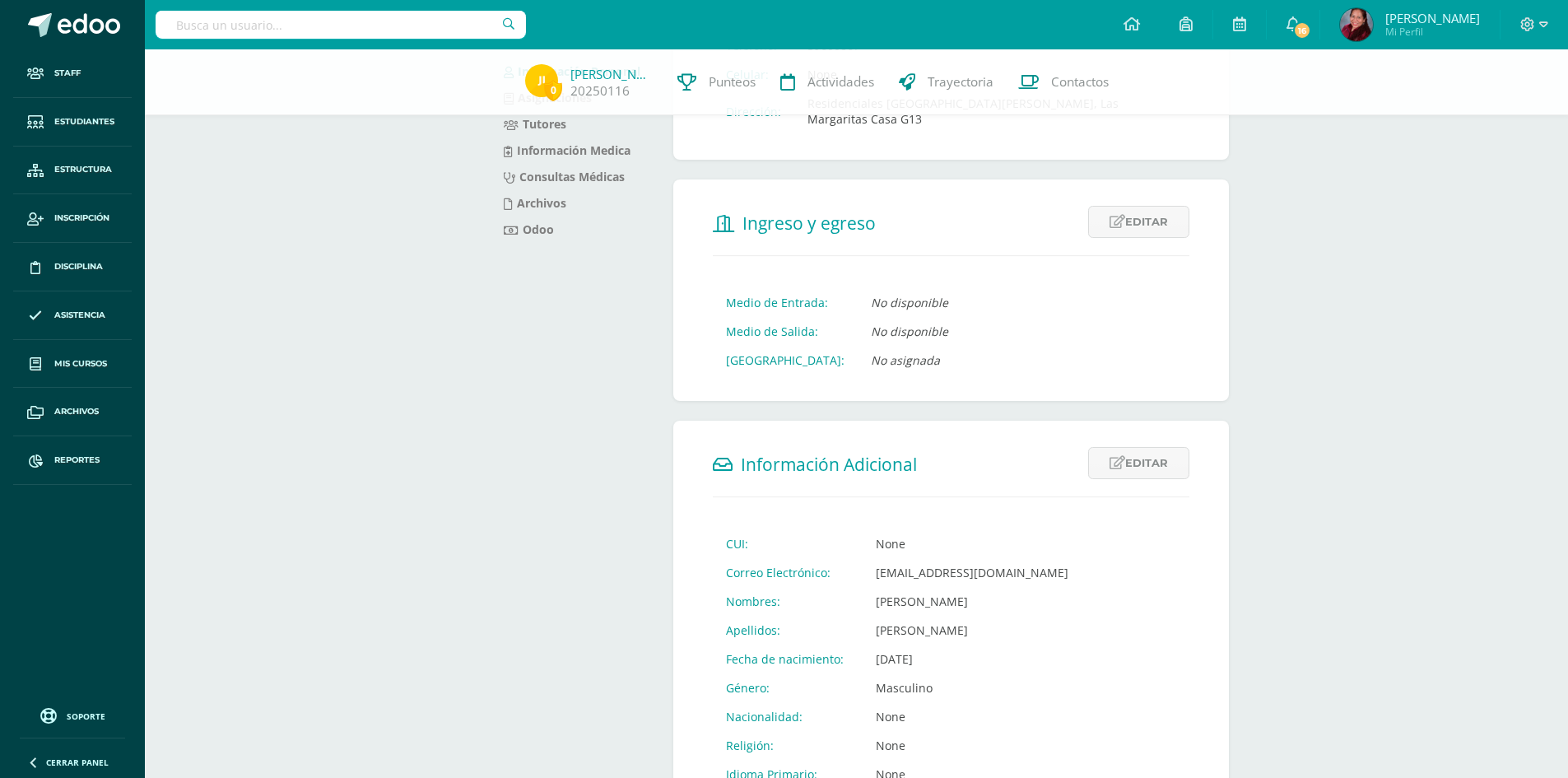
scroll to position [330, 0]
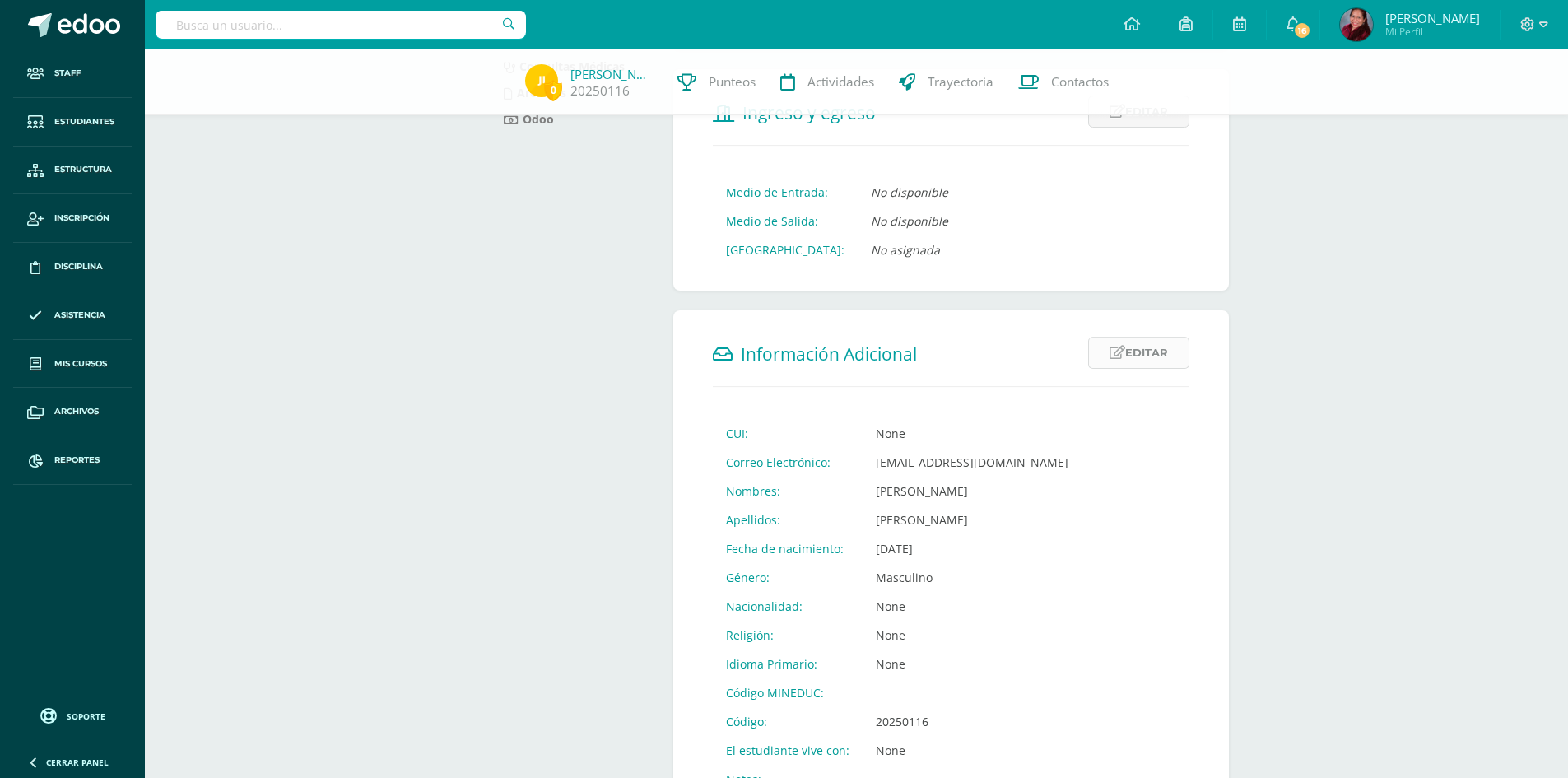
click at [1116, 350] on link "Editar" at bounding box center [1138, 353] width 102 height 32
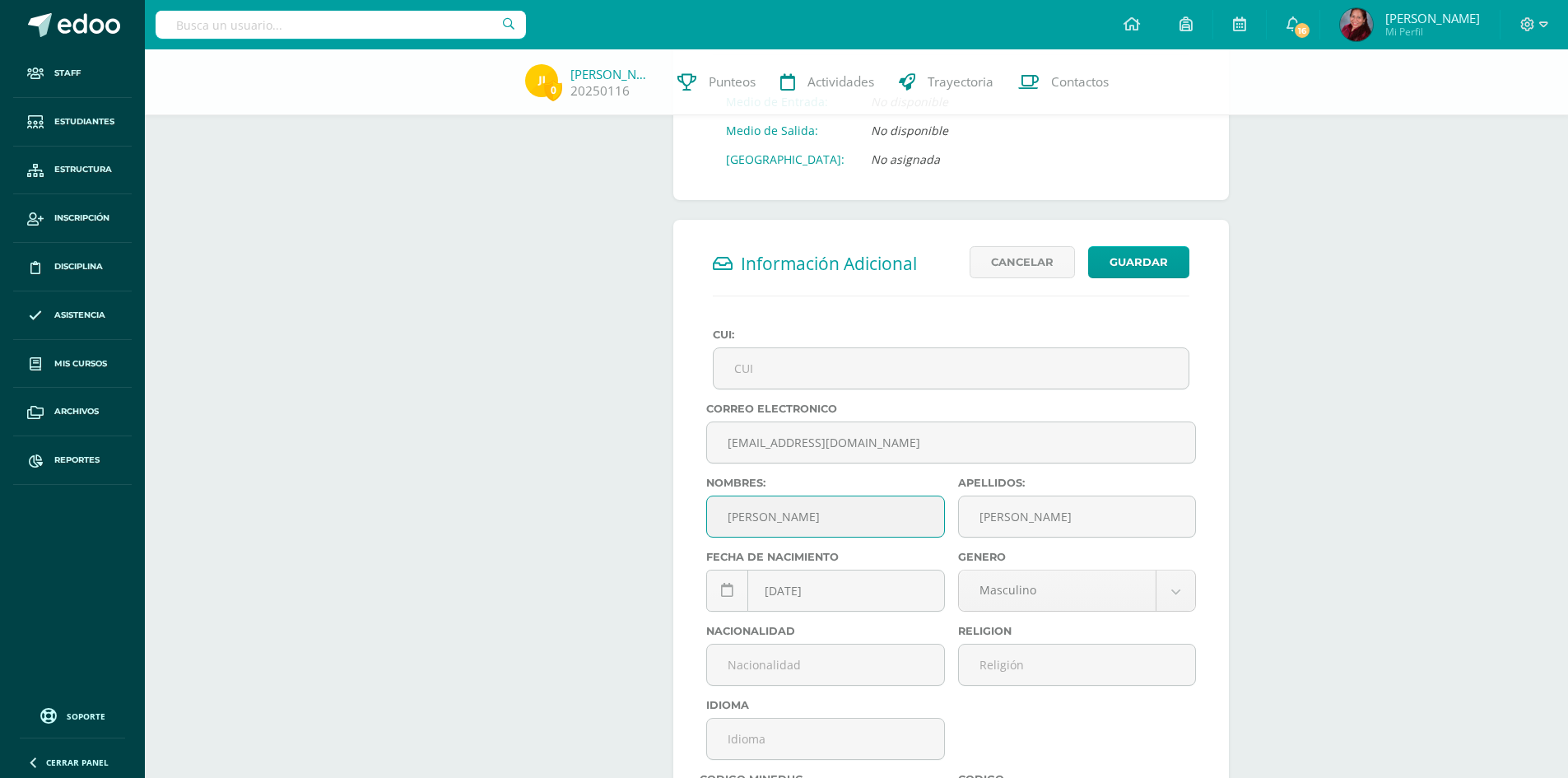
scroll to position [576, 0]
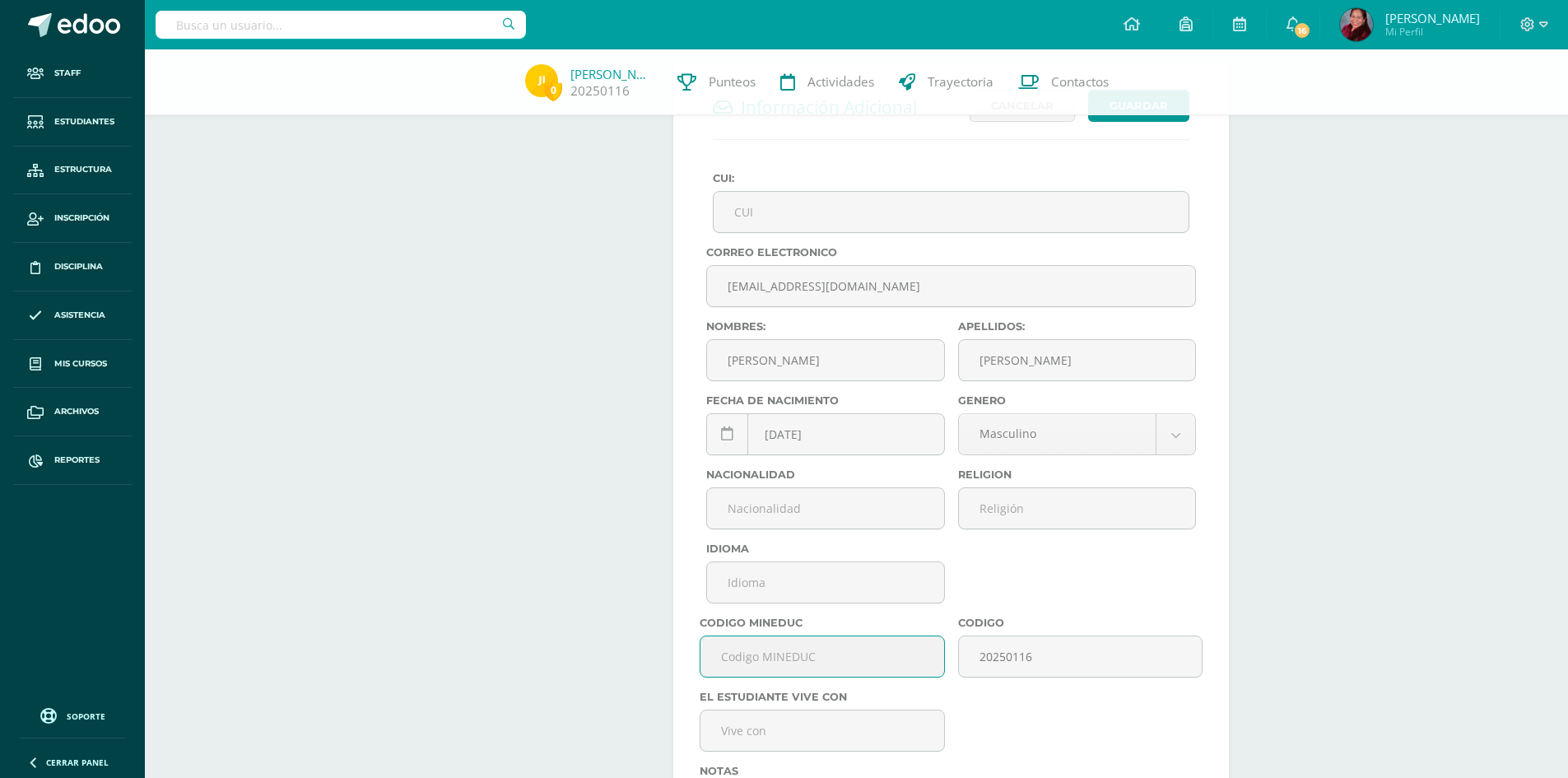
click at [789, 642] on input "text" at bounding box center [822, 656] width 243 height 40
paste input "L503TCH"
type input "L503TCH"
click at [799, 488] on input "text" at bounding box center [825, 508] width 237 height 40
type input "guatemalteca"
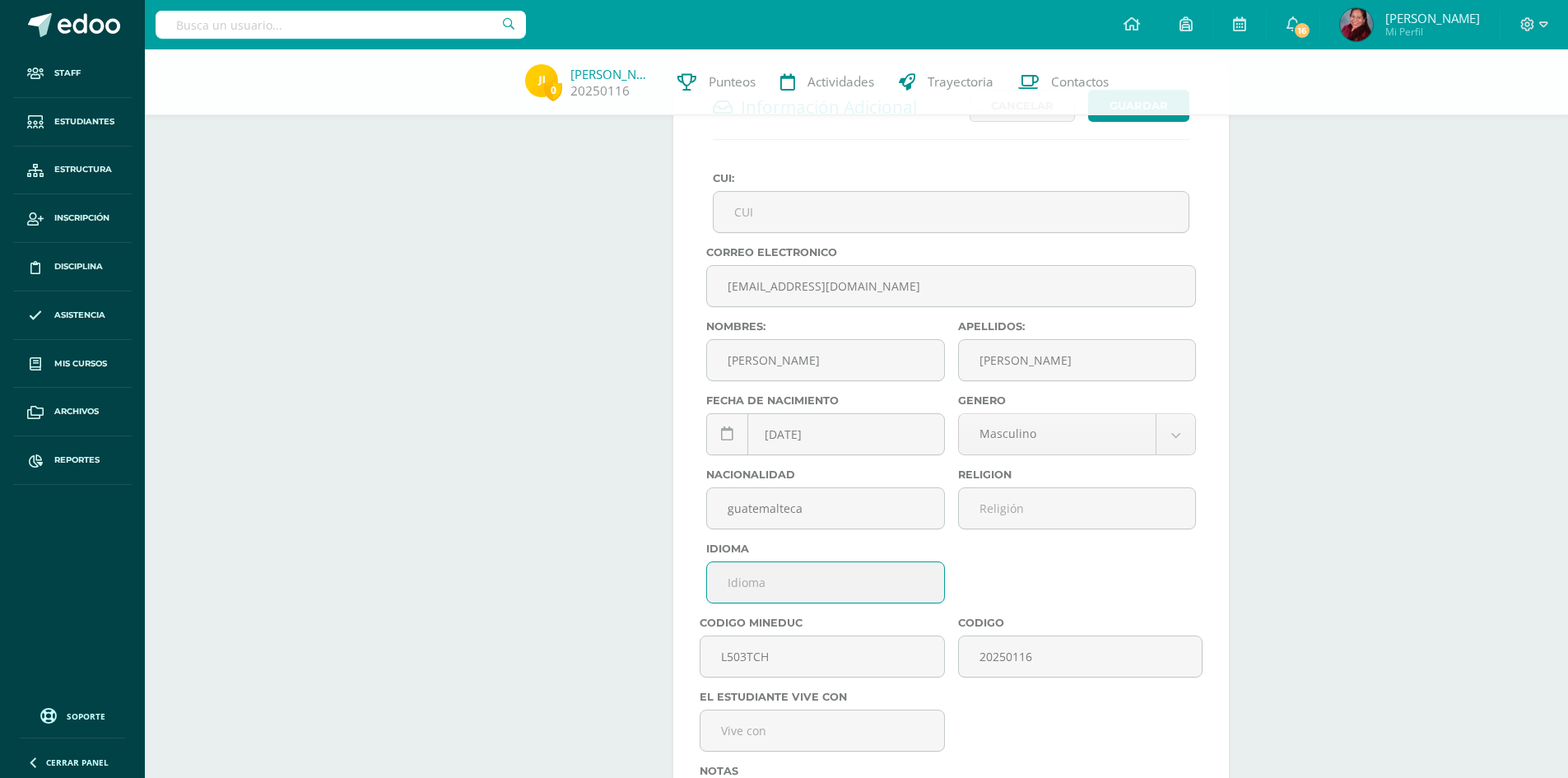
click at [784, 562] on input "text" at bounding box center [825, 582] width 237 height 40
type input "español"
click at [1001, 491] on input "text" at bounding box center [1077, 508] width 237 height 40
type input "[DEMOGRAPHIC_DATA]"
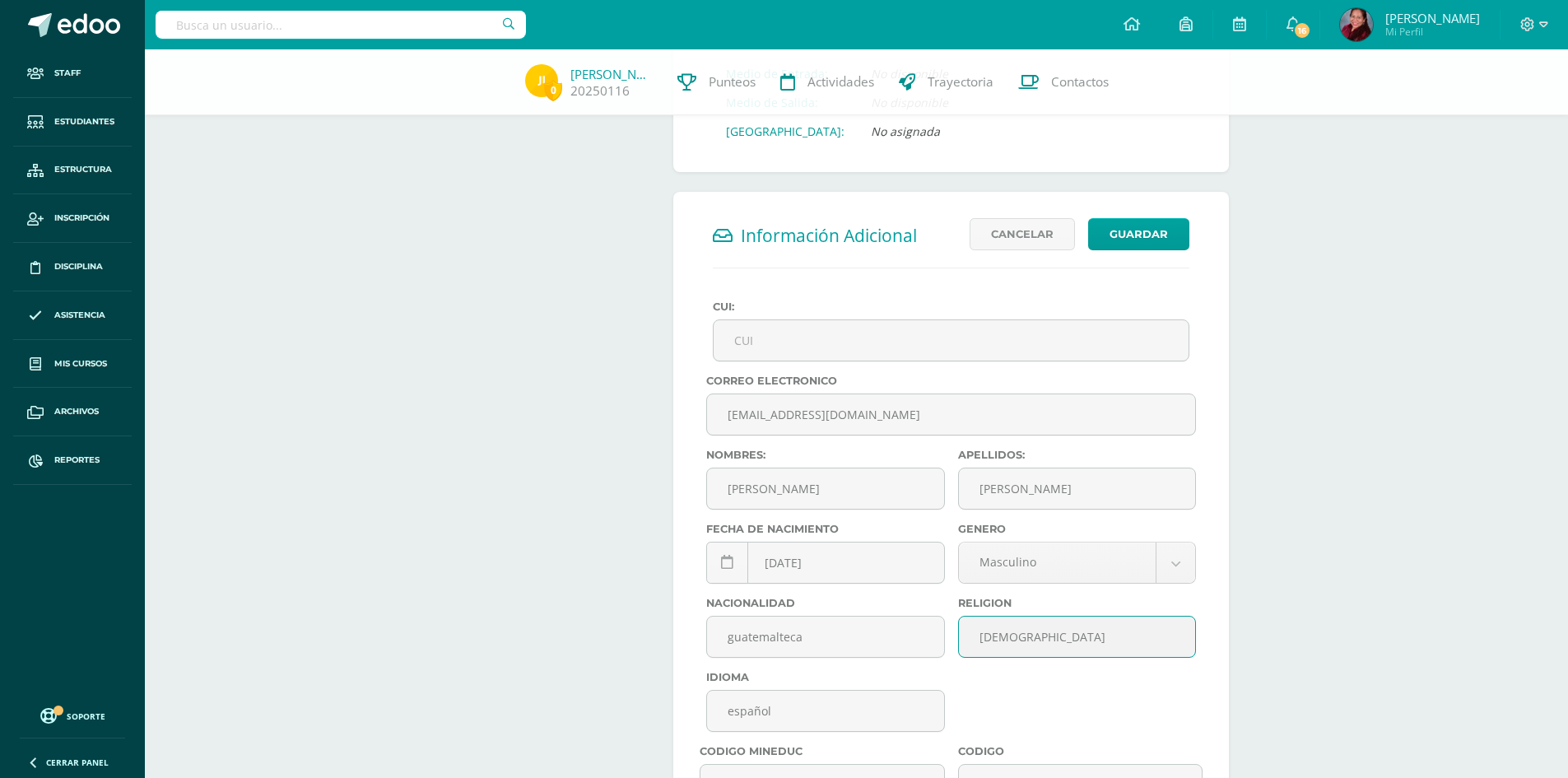
scroll to position [330, 0]
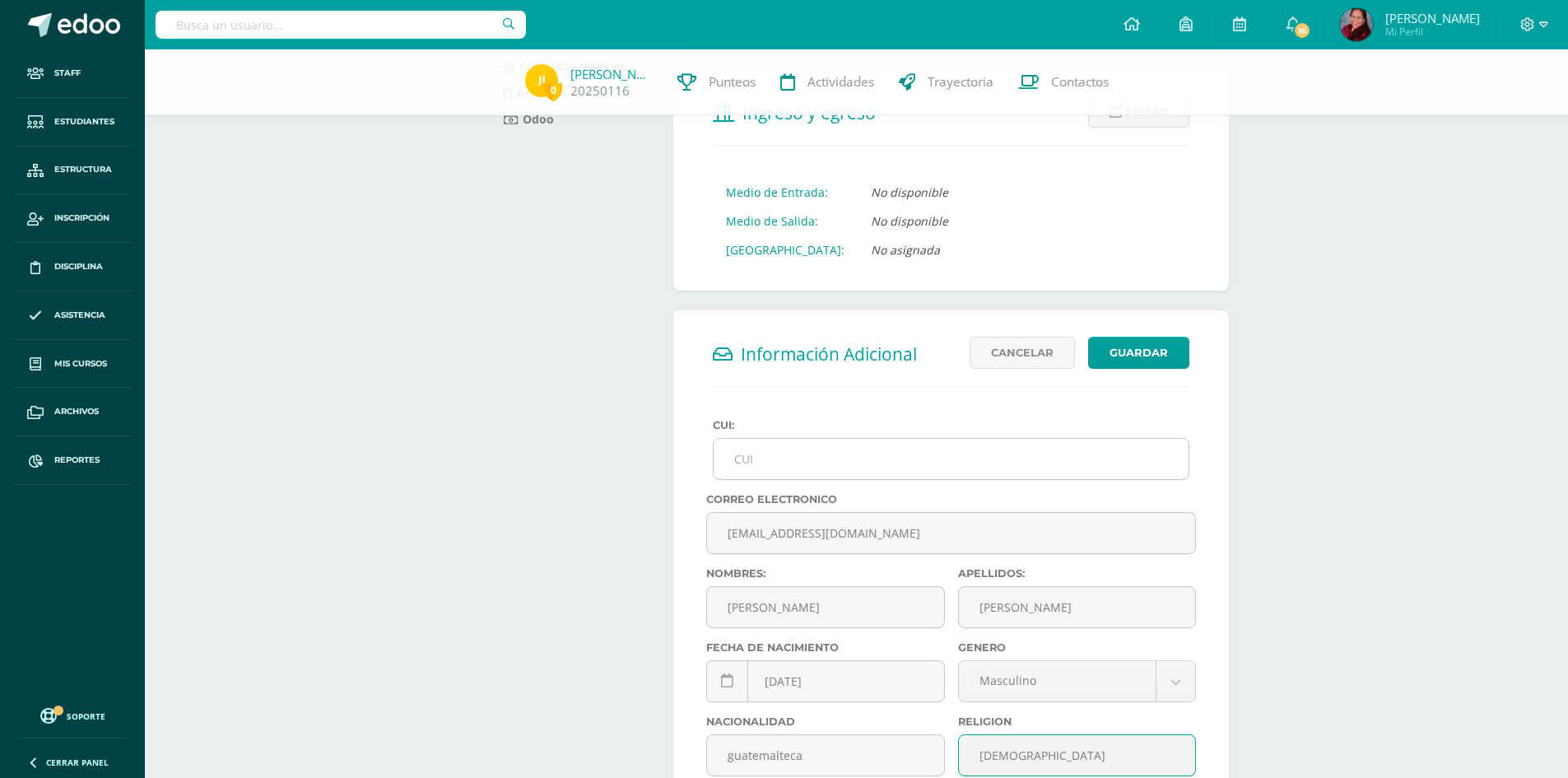
click at [812, 445] on input "CUI:" at bounding box center [951, 459] width 475 height 40
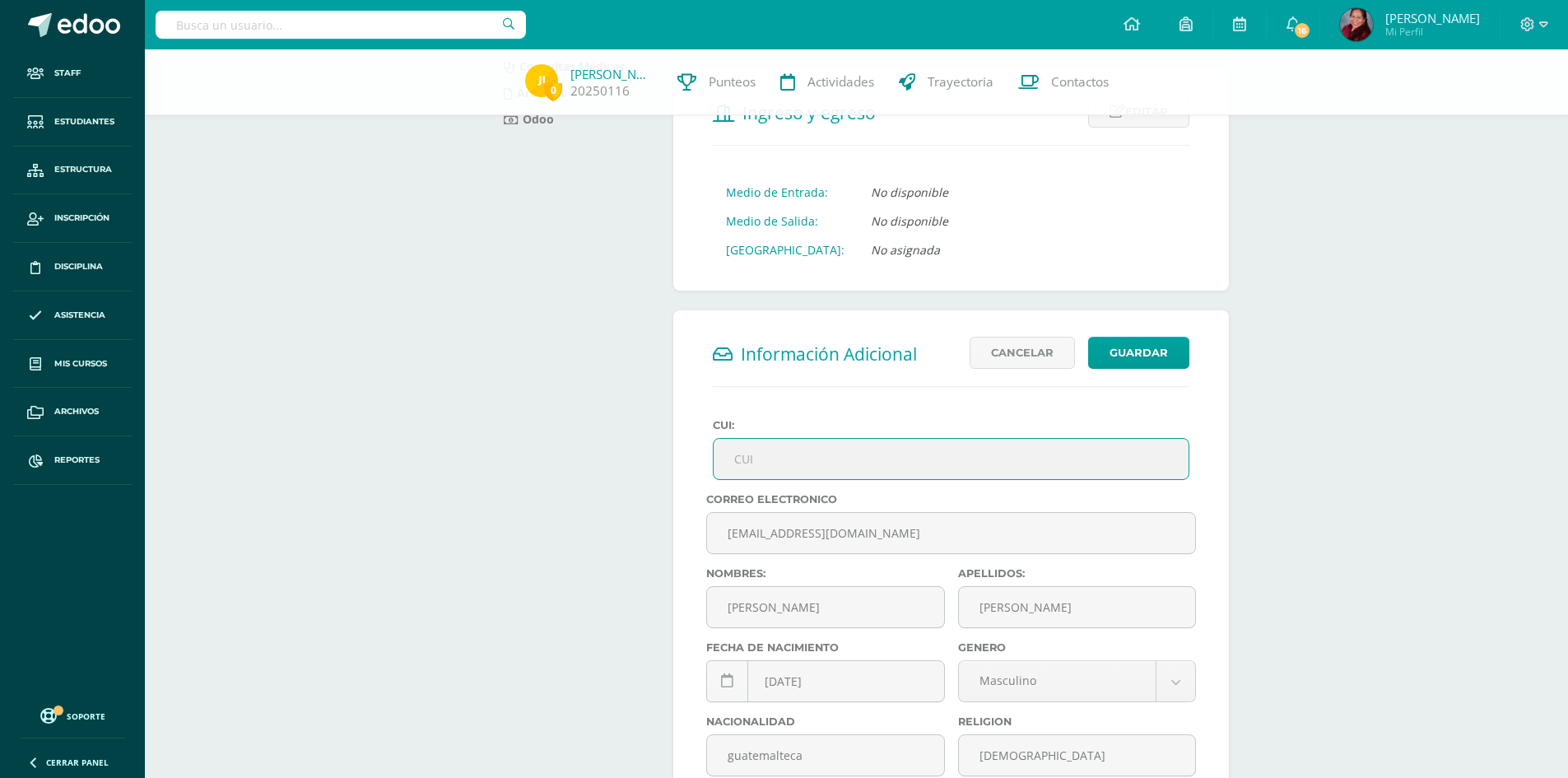
paste input "2961346780101"
type input "2961346780101"
click at [1168, 336] on button "Guardar" at bounding box center [1138, 353] width 102 height 32
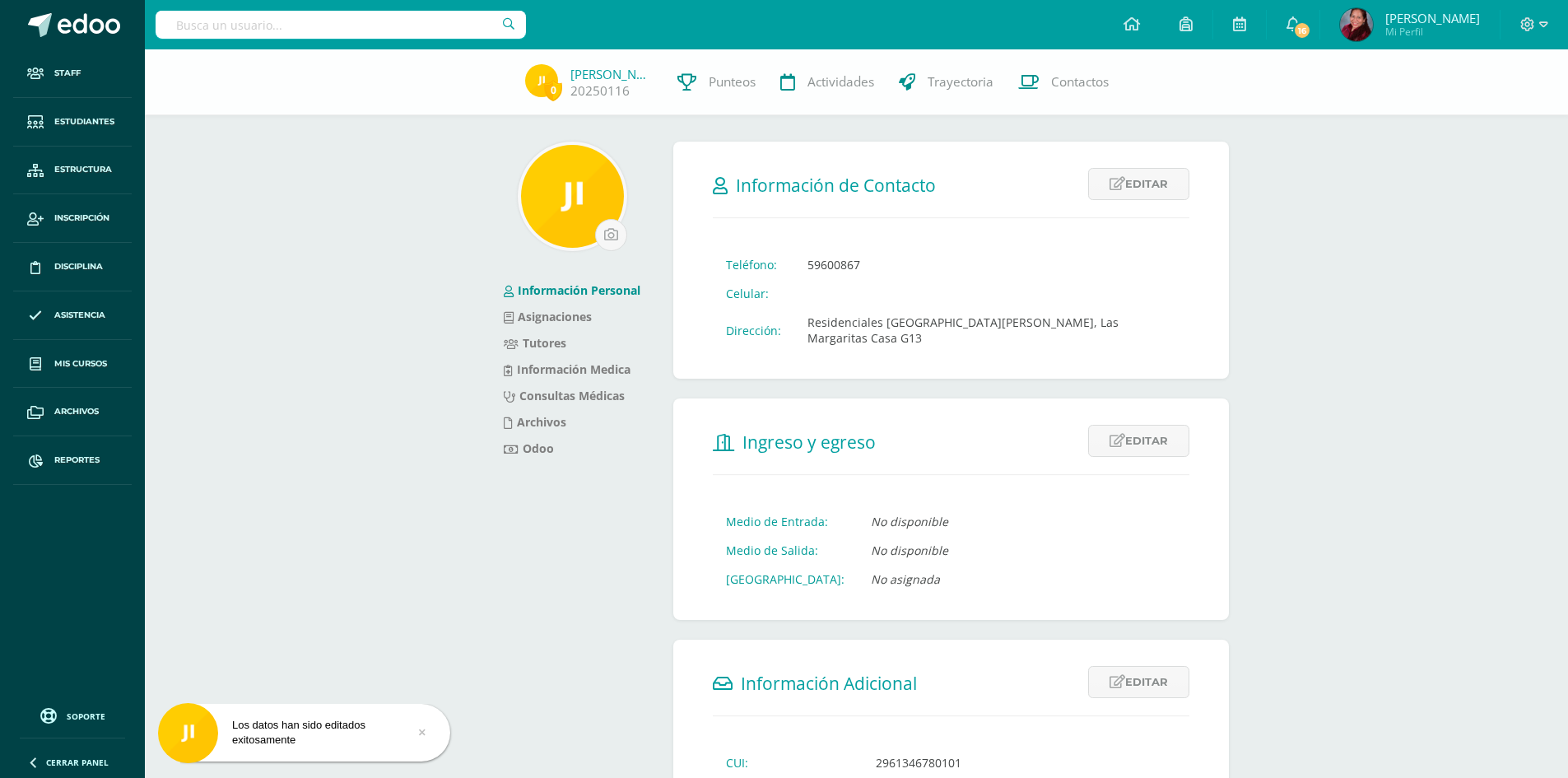
drag, startPoint x: 81, startPoint y: 124, endPoint x: 137, endPoint y: 91, distance: 65.0
click at [81, 124] on span "Estudiantes" at bounding box center [85, 121] width 60 height 13
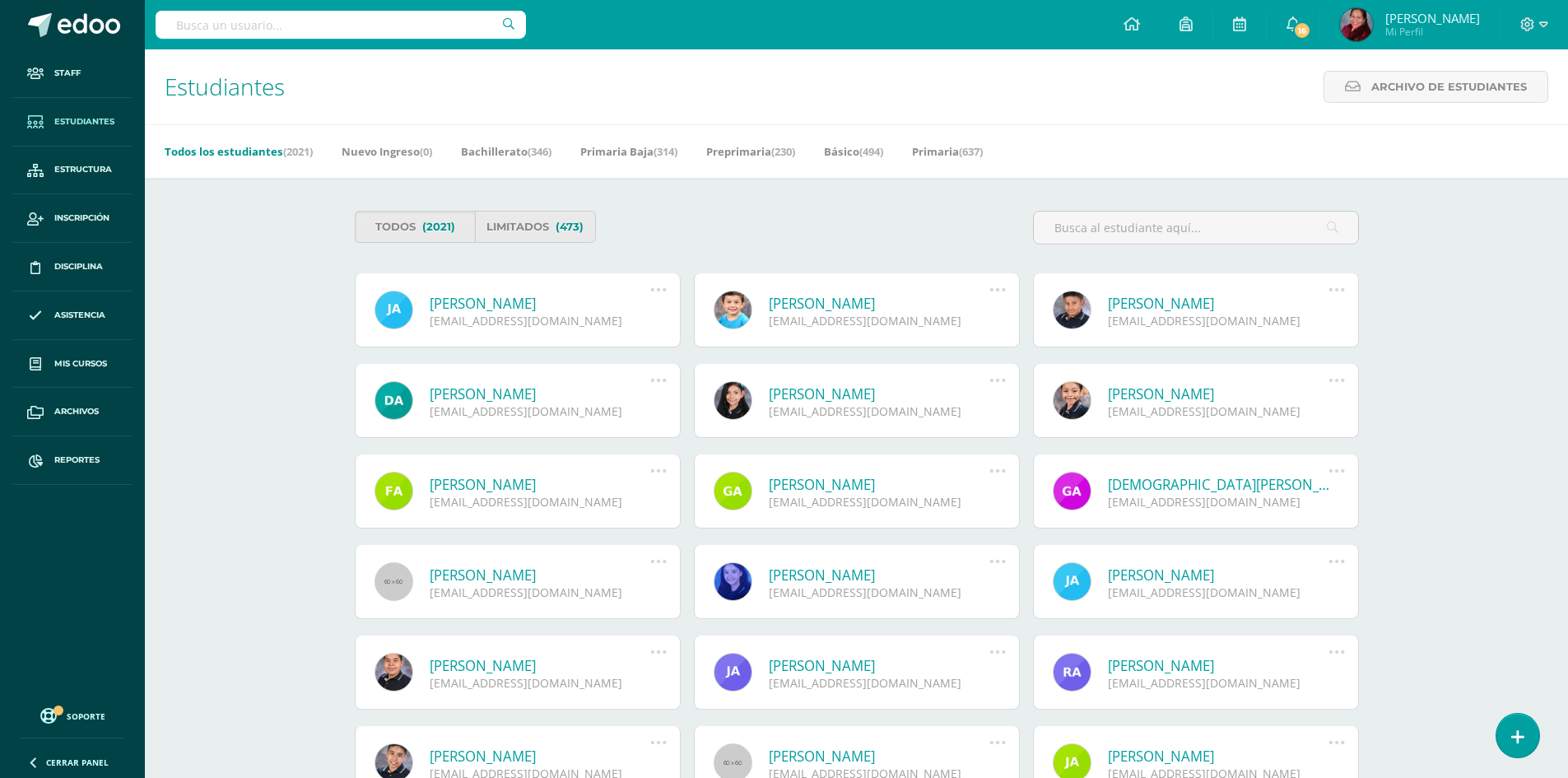
drag, startPoint x: 311, startPoint y: 374, endPoint x: 320, endPoint y: 375, distance: 9.1
click at [314, 374] on div "Estudiantes Archivo de Estudiantes Archivo de Estudiantes Acá podrás realizar u…" at bounding box center [857, 582] width 1424 height 1065
click at [265, 293] on div "Estudiantes Archivo de Estudiantes Archivo de Estudiantes Acá podrás realizar u…" at bounding box center [857, 582] width 1424 height 1065
click at [286, 395] on div "Estudiantes Archivo de Estudiantes Archivo de Estudiantes Acá podrás realizar u…" at bounding box center [857, 582] width 1424 height 1065
click at [1138, 235] on input "text" at bounding box center [1196, 228] width 325 height 32
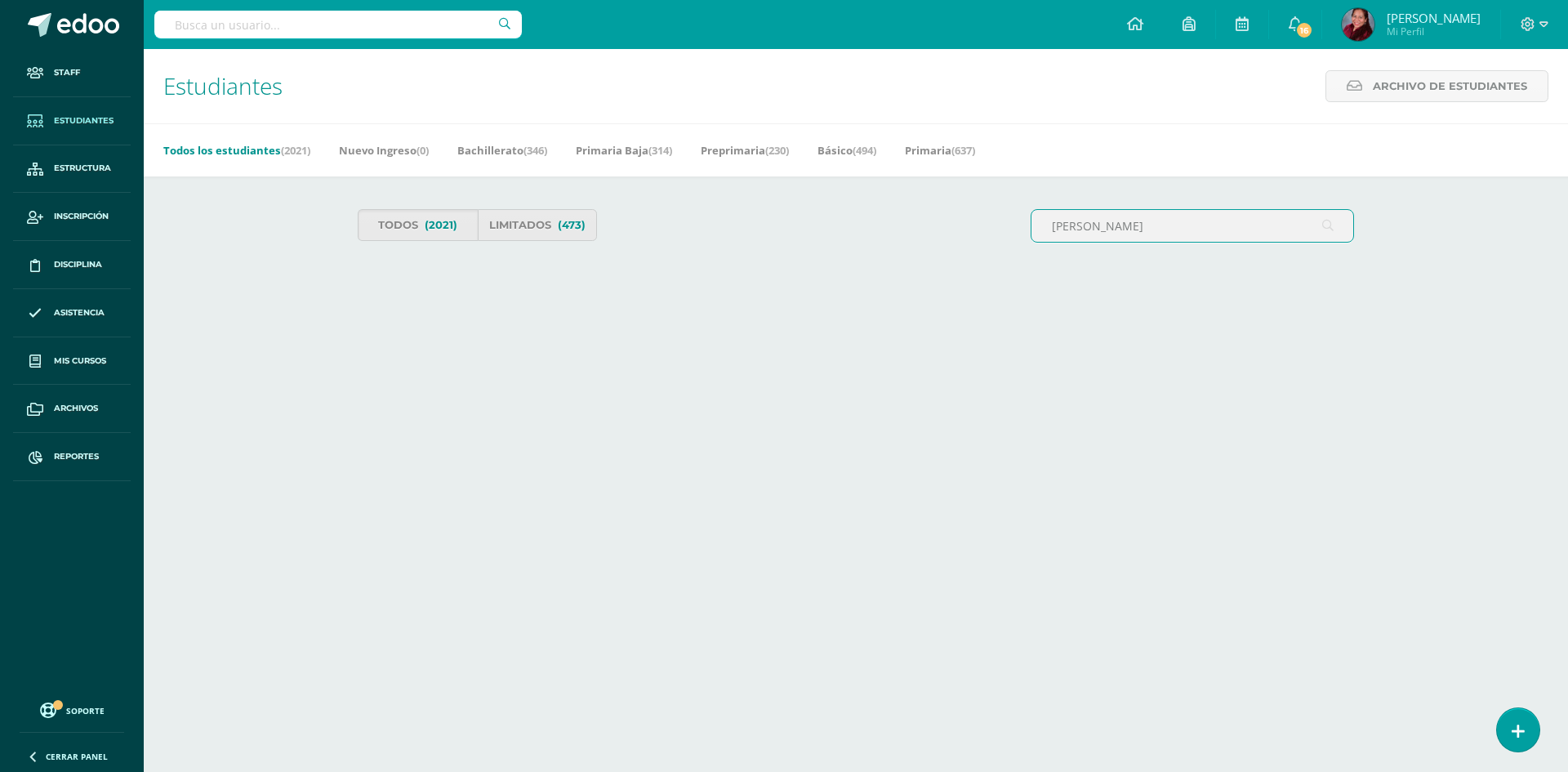
type input "[PERSON_NAME]"
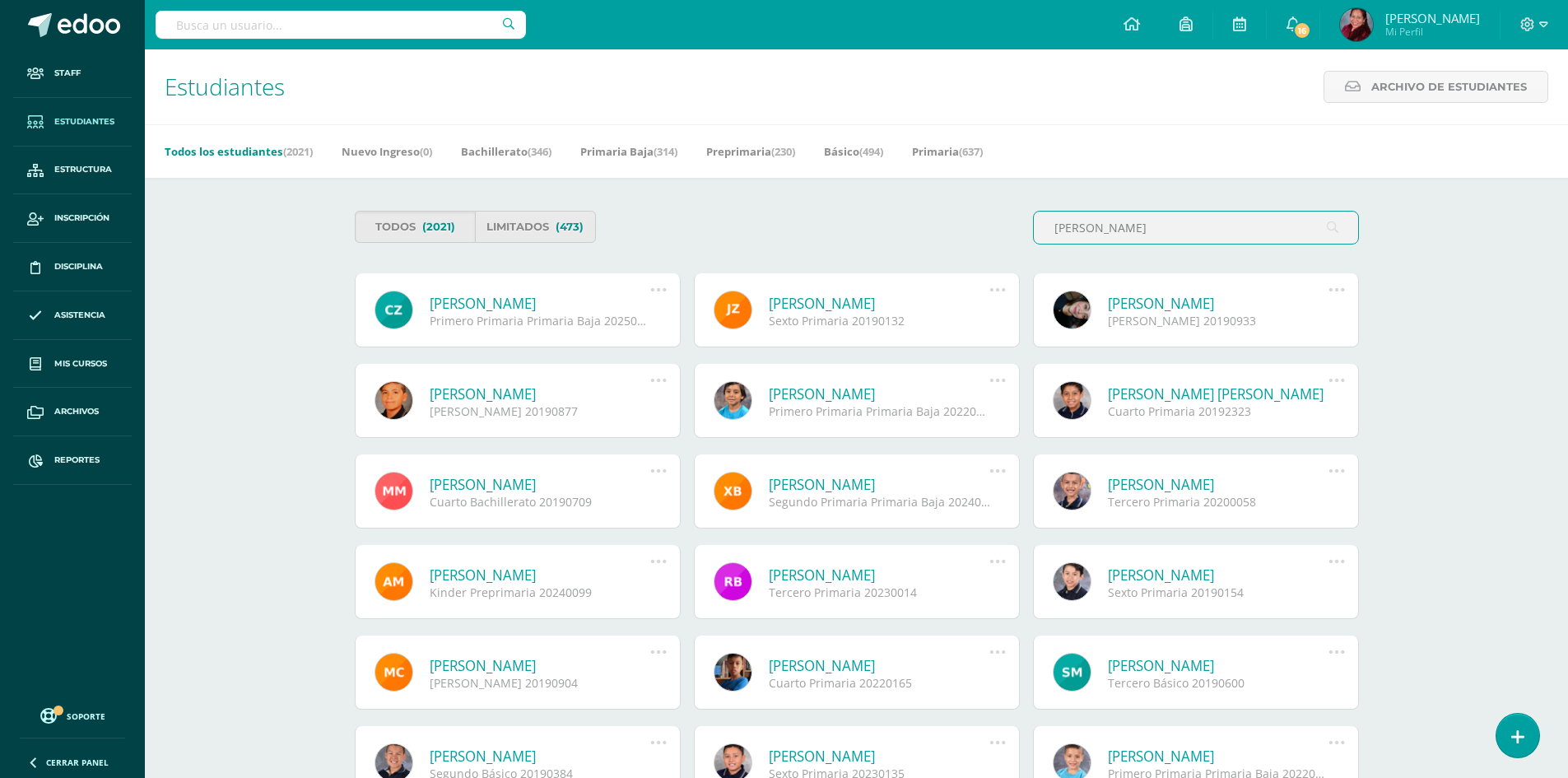
click at [871, 305] on link "[PERSON_NAME]" at bounding box center [879, 303] width 221 height 19
